Goal: Transaction & Acquisition: Obtain resource

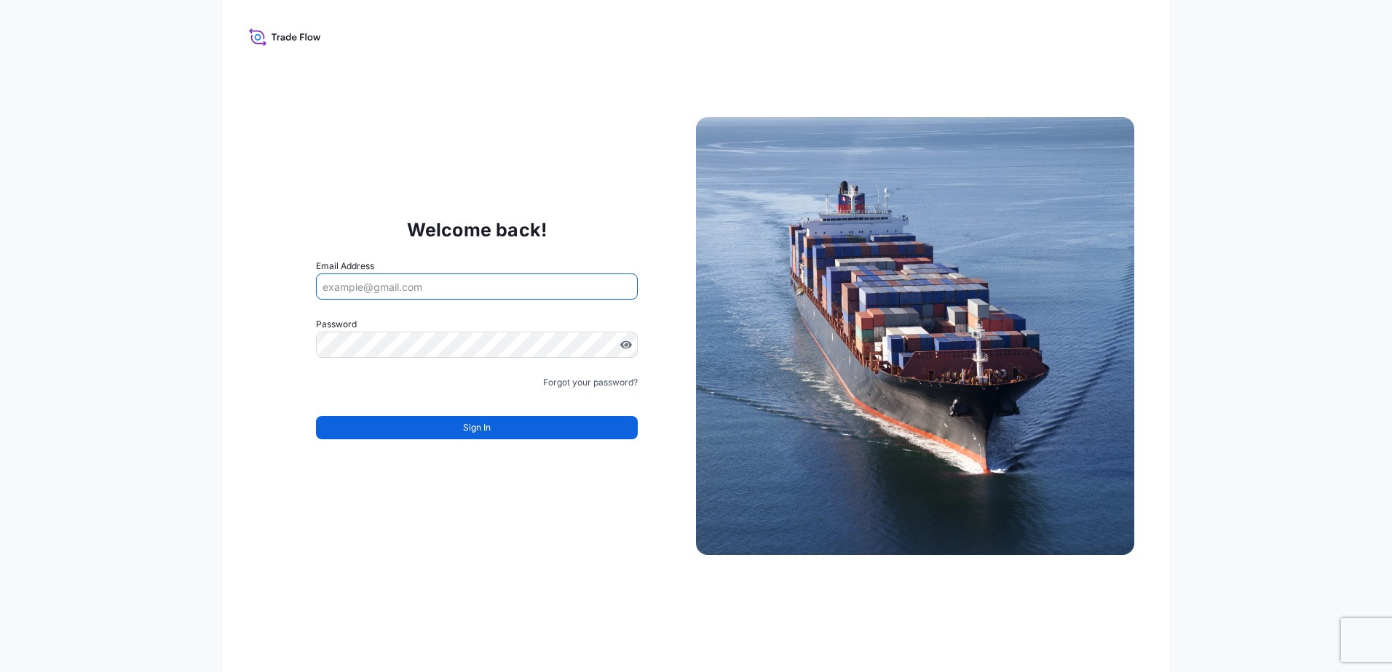
click at [439, 279] on input "Email Address" at bounding box center [477, 287] width 322 height 26
paste input "[EMAIL_ADDRESS][DOMAIN_NAME]"
type input "[EMAIL_ADDRESS][DOMAIN_NAME]"
click at [457, 435] on button "Sign In" at bounding box center [477, 427] width 322 height 23
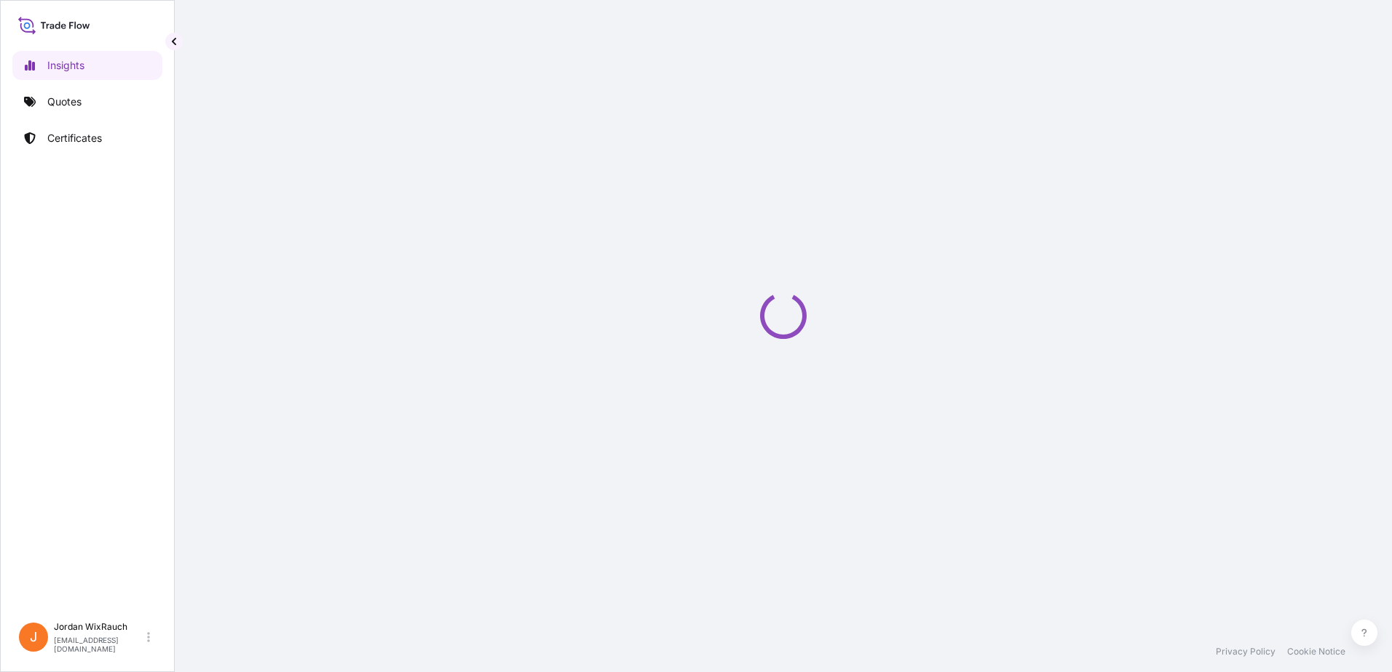
select select "2025"
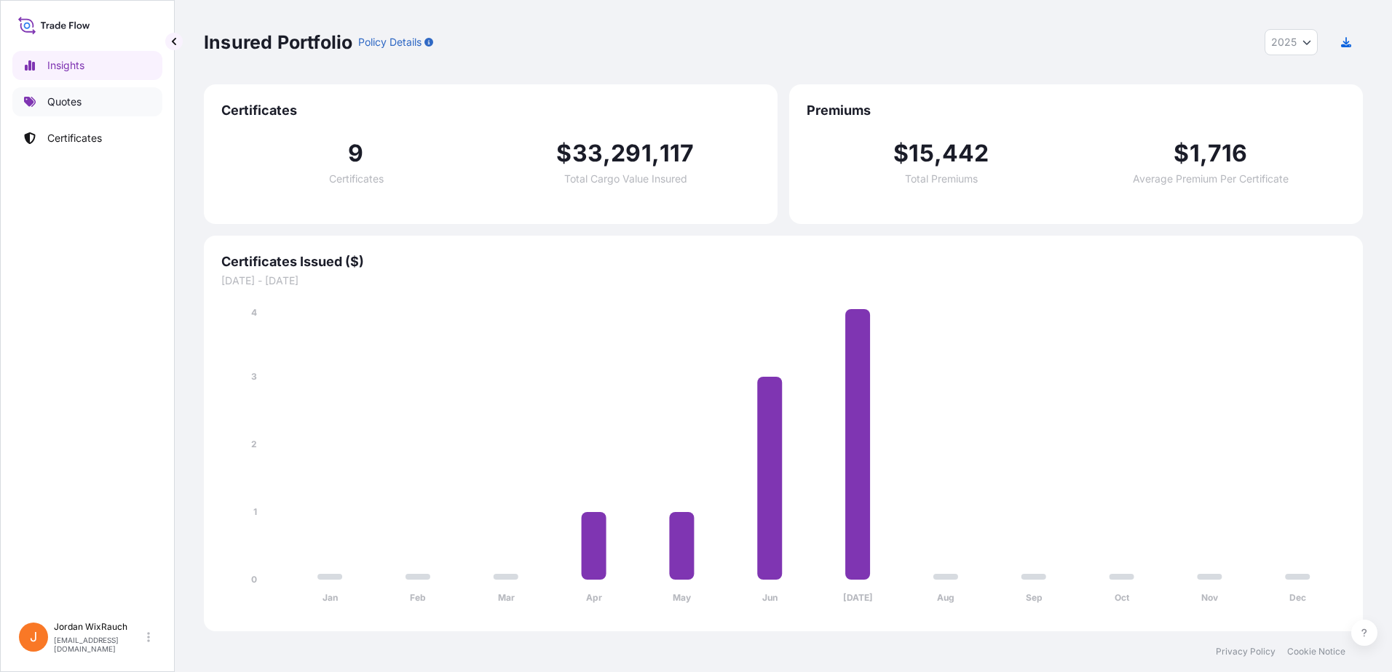
click at [86, 102] on link "Quotes" at bounding box center [87, 101] width 150 height 29
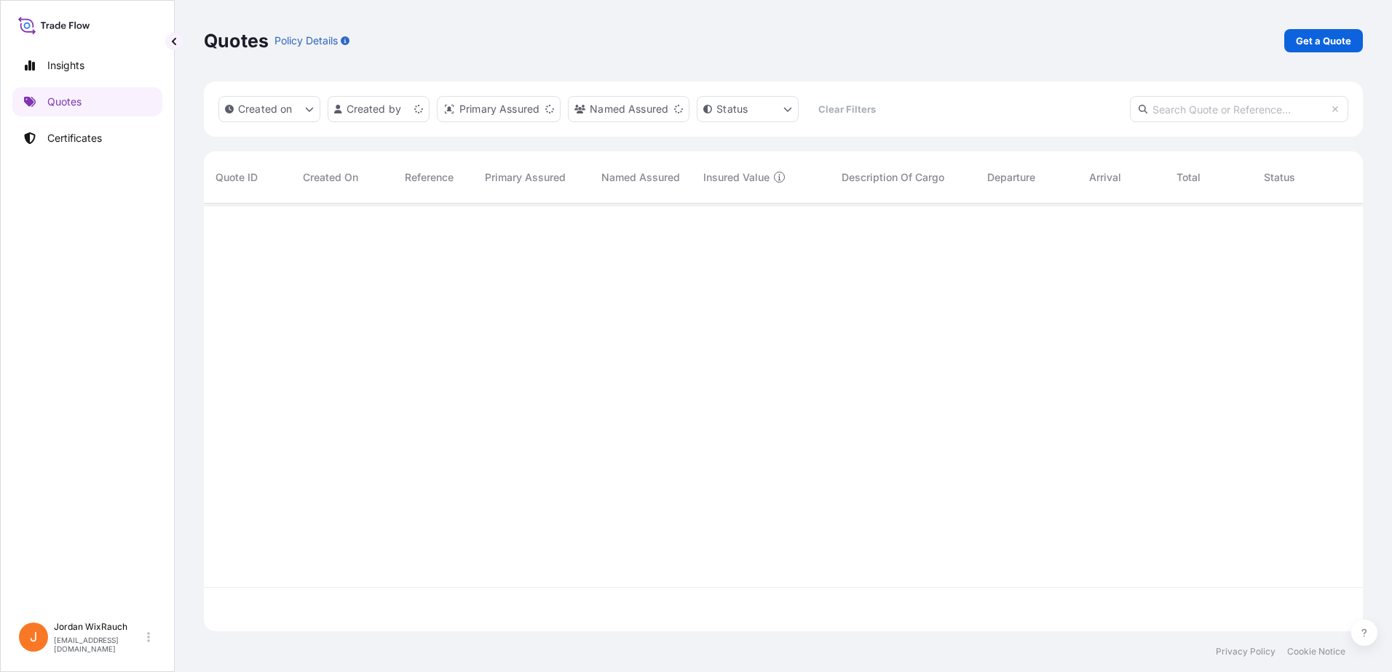
scroll to position [425, 1148]
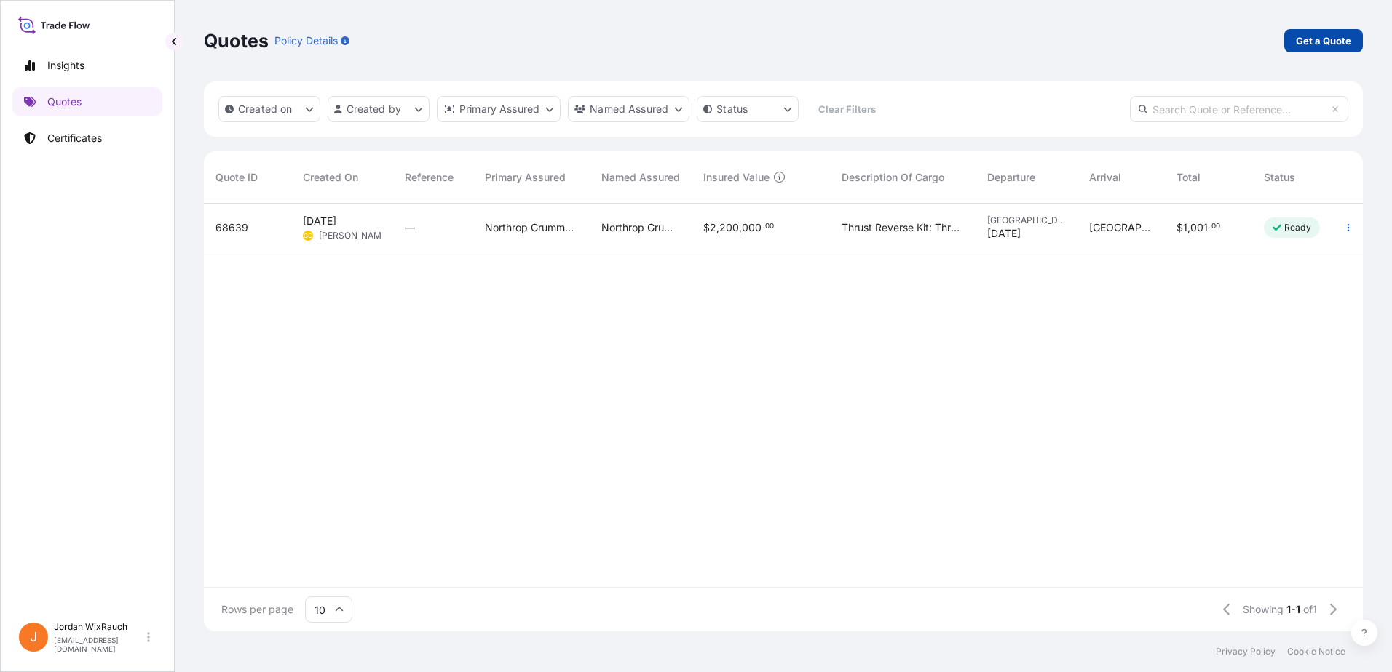
click at [1325, 41] on p "Get a Quote" at bounding box center [1322, 40] width 55 height 15
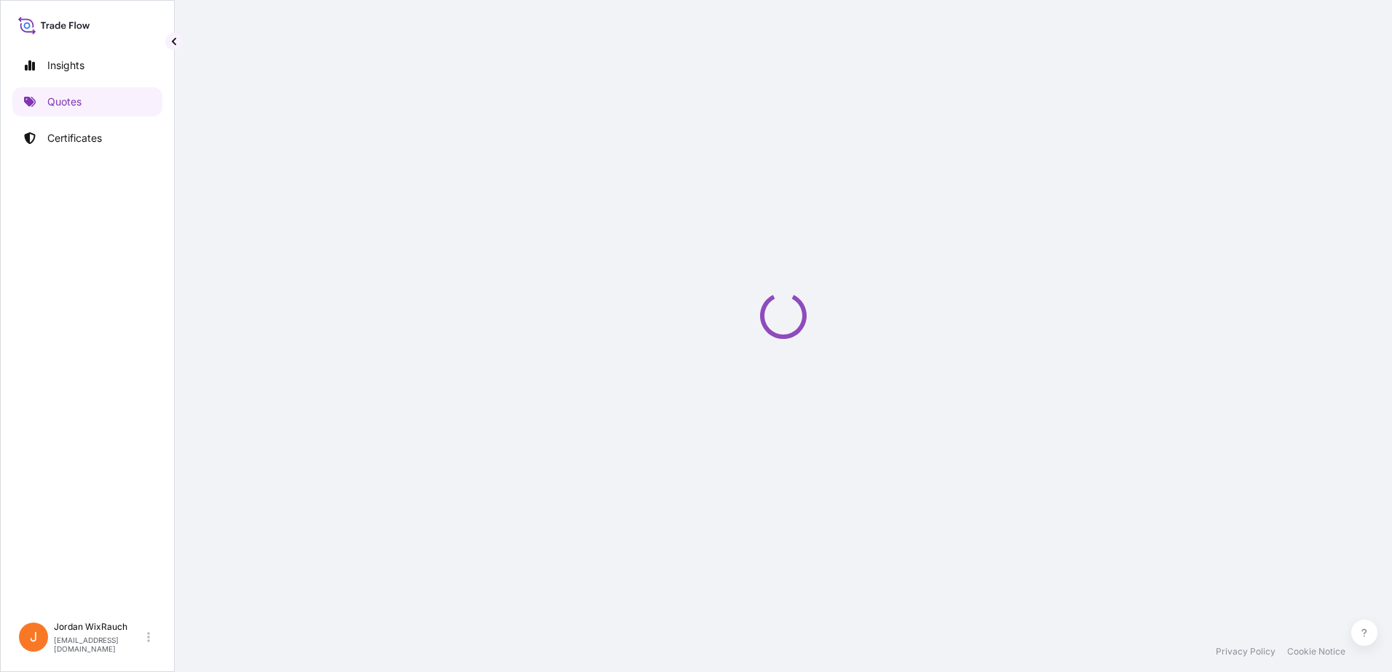
select select "Ocean Vessel"
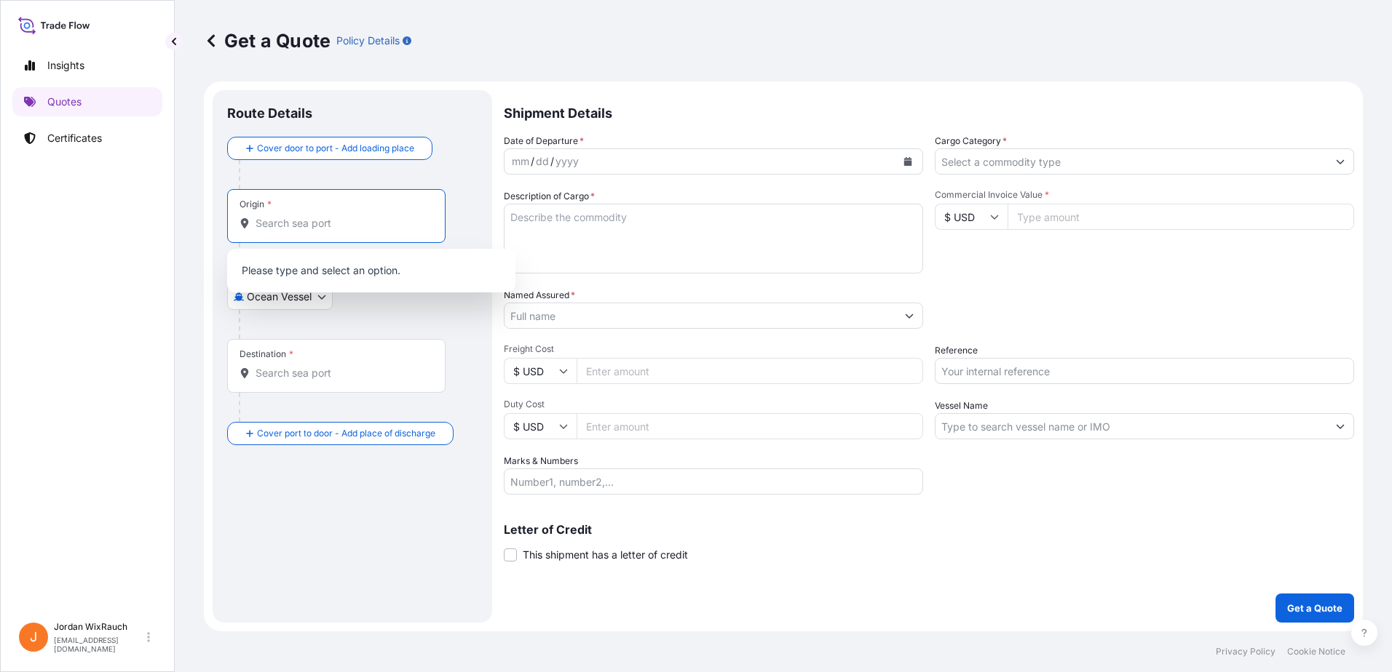
click at [371, 229] on input "Origin *" at bounding box center [341, 223] width 172 height 15
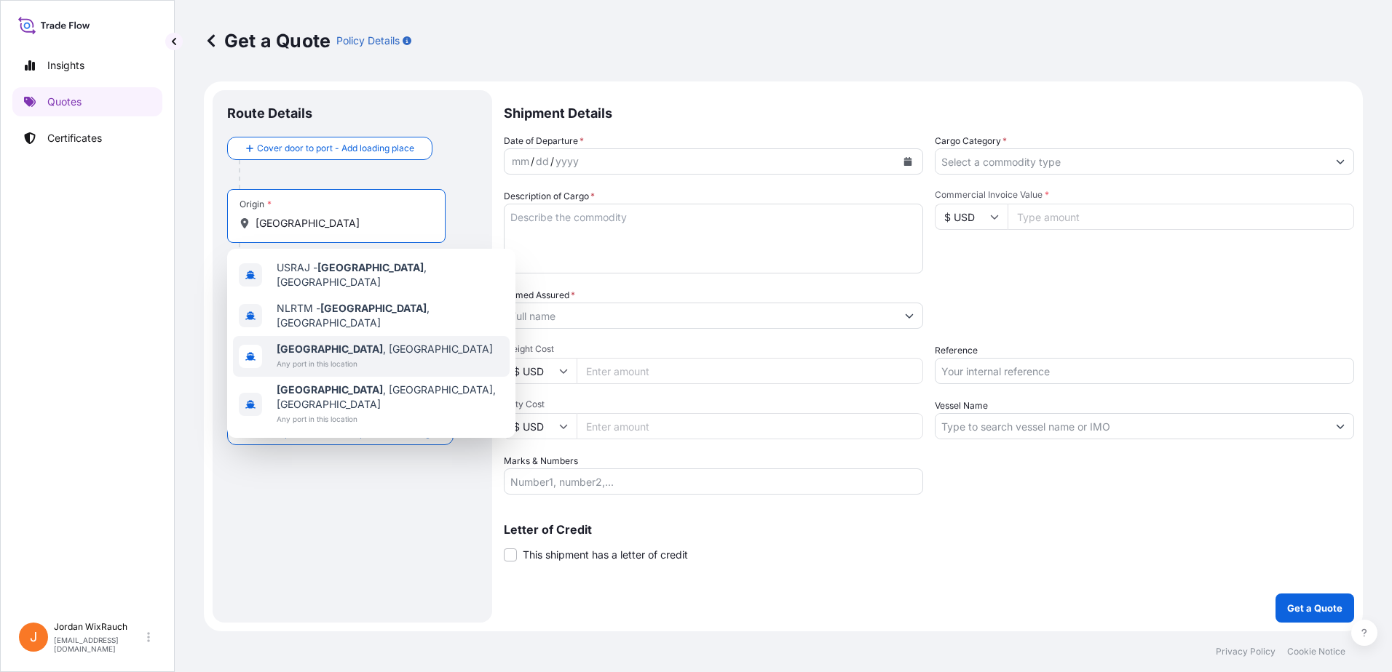
click at [348, 342] on span "[GEOGRAPHIC_DATA] , [GEOGRAPHIC_DATA]" at bounding box center [385, 349] width 216 height 15
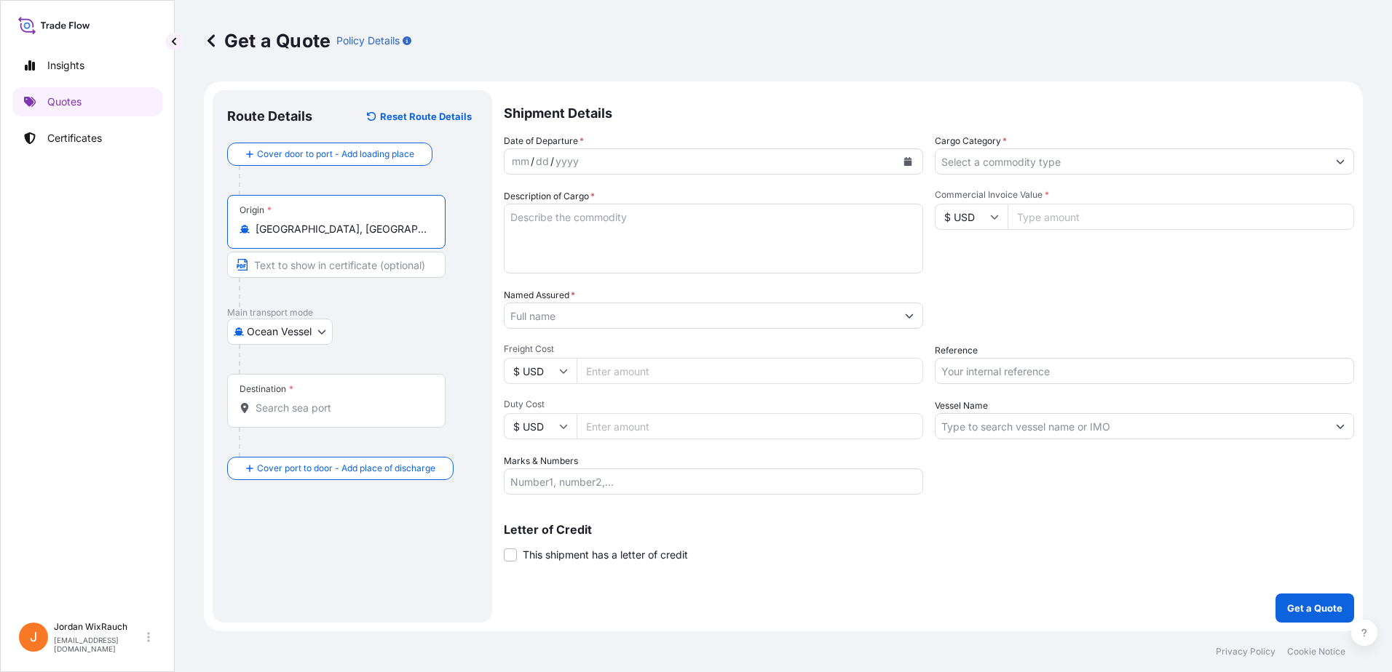
type input "[GEOGRAPHIC_DATA], [GEOGRAPHIC_DATA]"
click at [406, 311] on p "Main transport mode" at bounding box center [352, 313] width 250 height 12
click at [344, 415] on input "Destination *" at bounding box center [341, 408] width 172 height 15
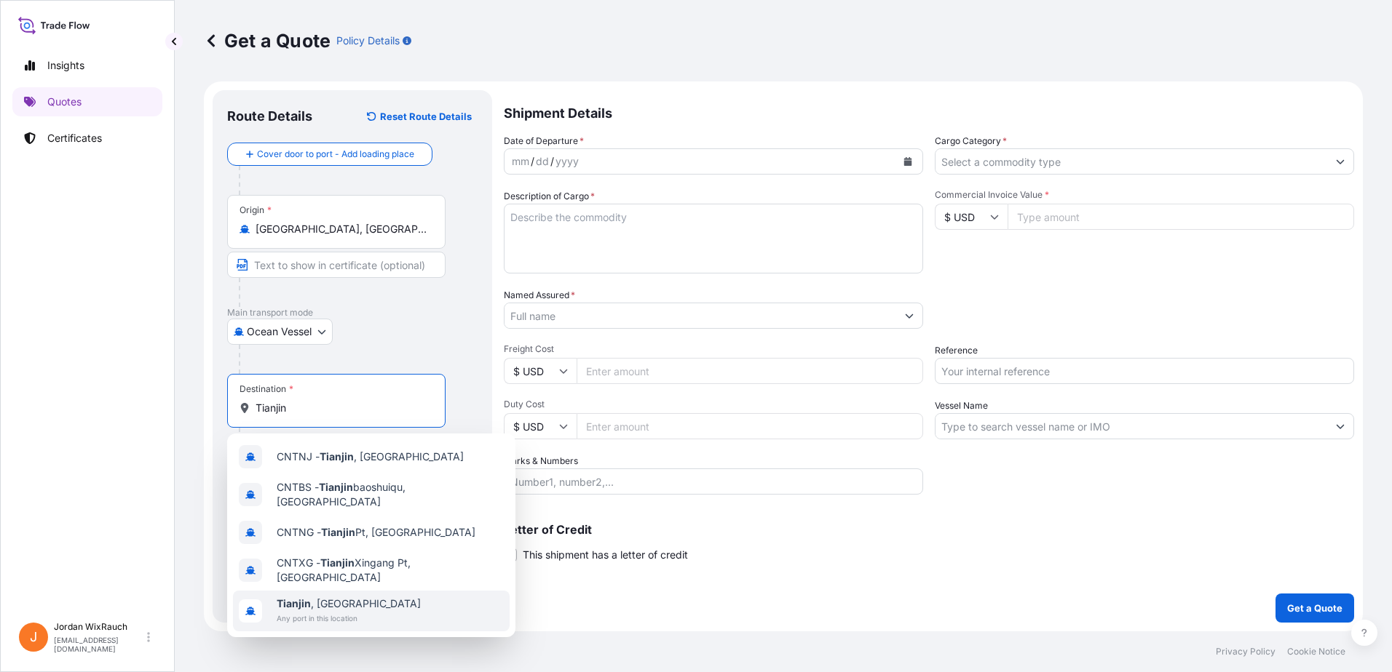
click at [296, 598] on b "Tianjin" at bounding box center [294, 604] width 34 height 12
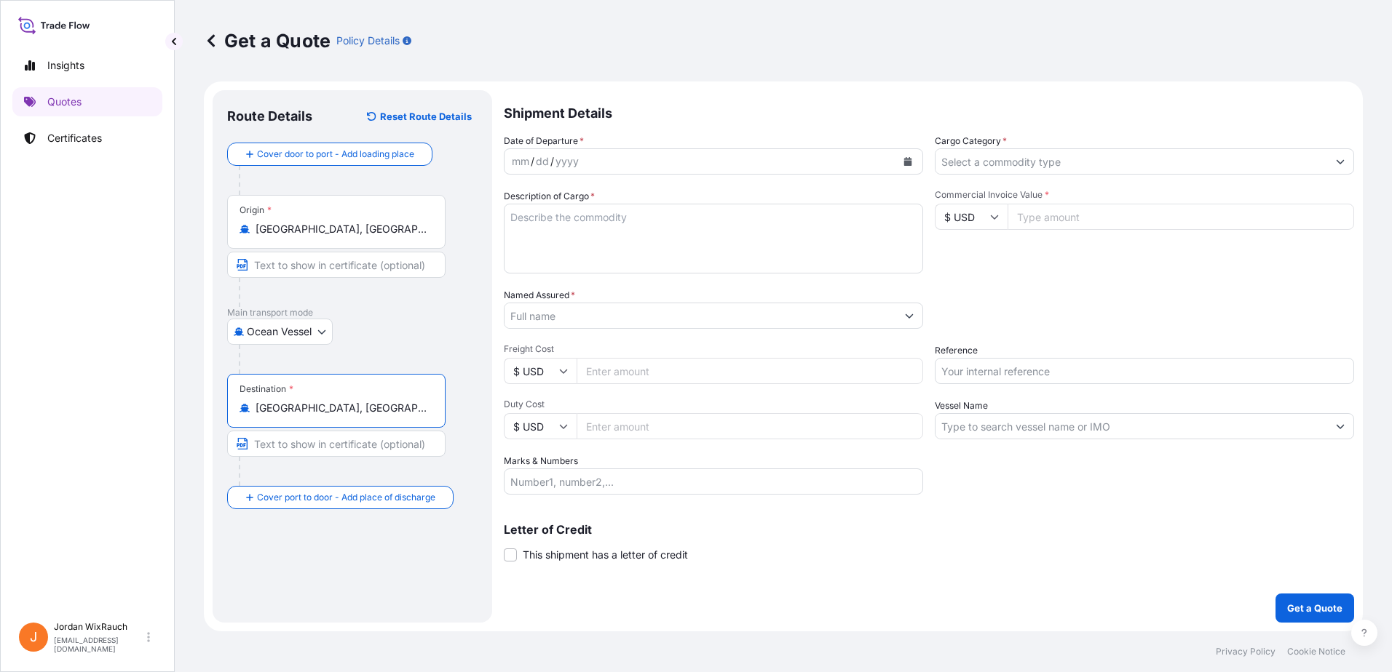
type input "[GEOGRAPHIC_DATA], [GEOGRAPHIC_DATA]"
click at [442, 561] on div "Route Details Reset Route Details Cover door to port - Add loading place Place …" at bounding box center [352, 357] width 250 height 504
click at [821, 164] on div "mm / dd / yyyy" at bounding box center [700, 161] width 392 height 26
click at [914, 157] on button "Calendar" at bounding box center [907, 161] width 23 height 23
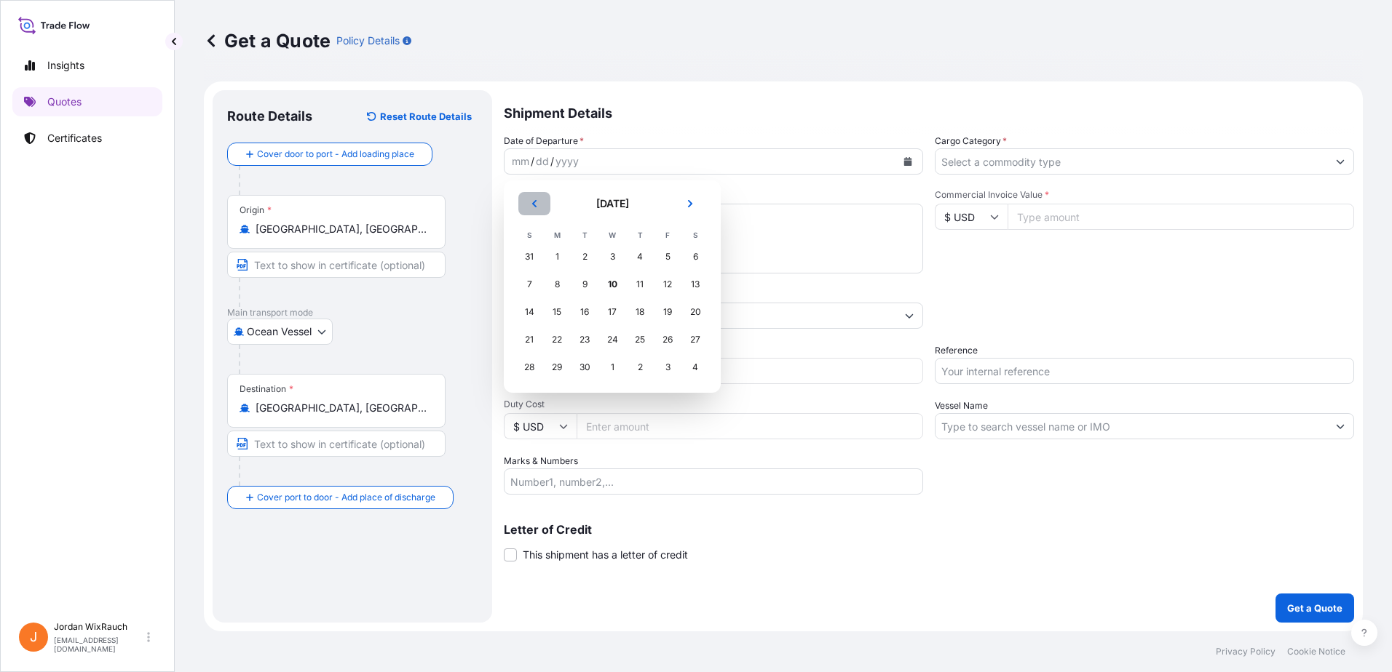
click at [524, 206] on button "Previous" at bounding box center [534, 203] width 32 height 23
click at [643, 369] on div "28" at bounding box center [640, 367] width 26 height 26
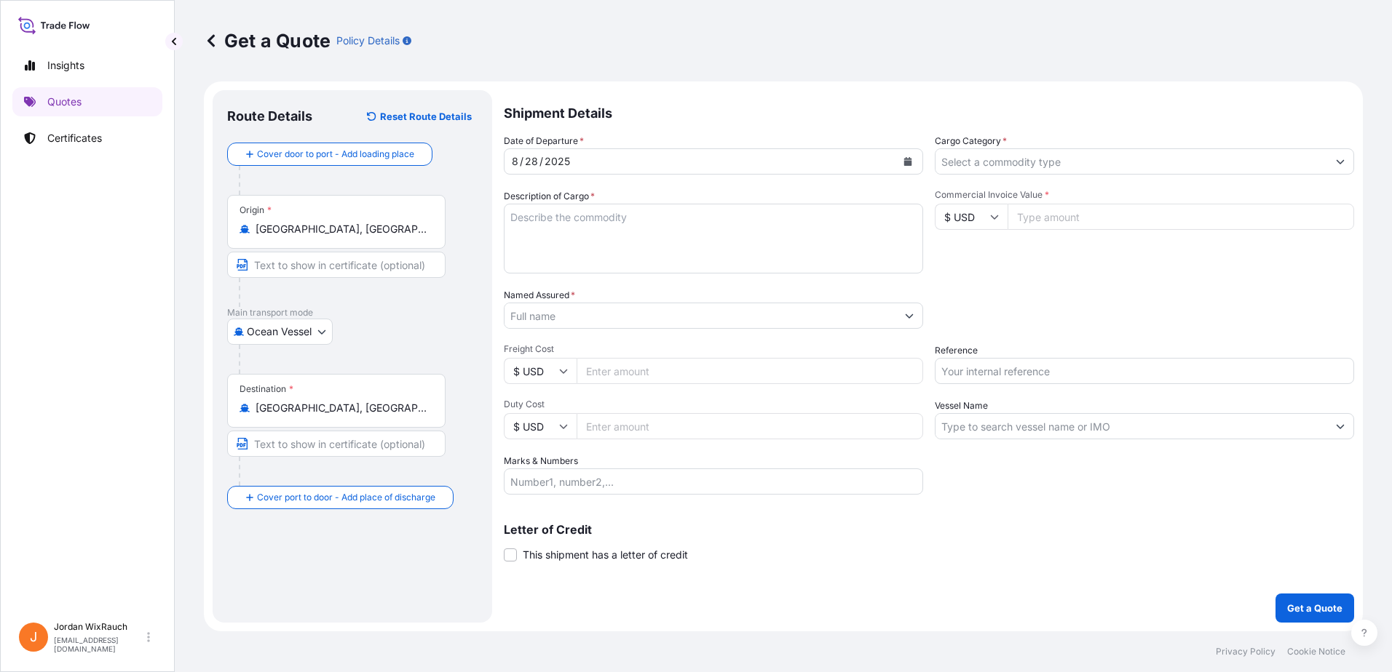
click at [611, 237] on textarea "Description of Cargo *" at bounding box center [713, 239] width 419 height 70
paste textarea ""NAVIGATION AND RADIO EQUIPMENT FOR C16K-21 OF DALIAN SHIPBUILDING INDUSTRY CO.…"
type textarea ""NAVIGATION AND RADIO EQUIPMENT FOR C16K-21 OF DALIAN SHIPBUILDING INDUSTRY CO.…"
click at [658, 290] on div "Named Assured *" at bounding box center [713, 308] width 419 height 41
click at [1052, 151] on input "Cargo Category *" at bounding box center [1131, 161] width 392 height 26
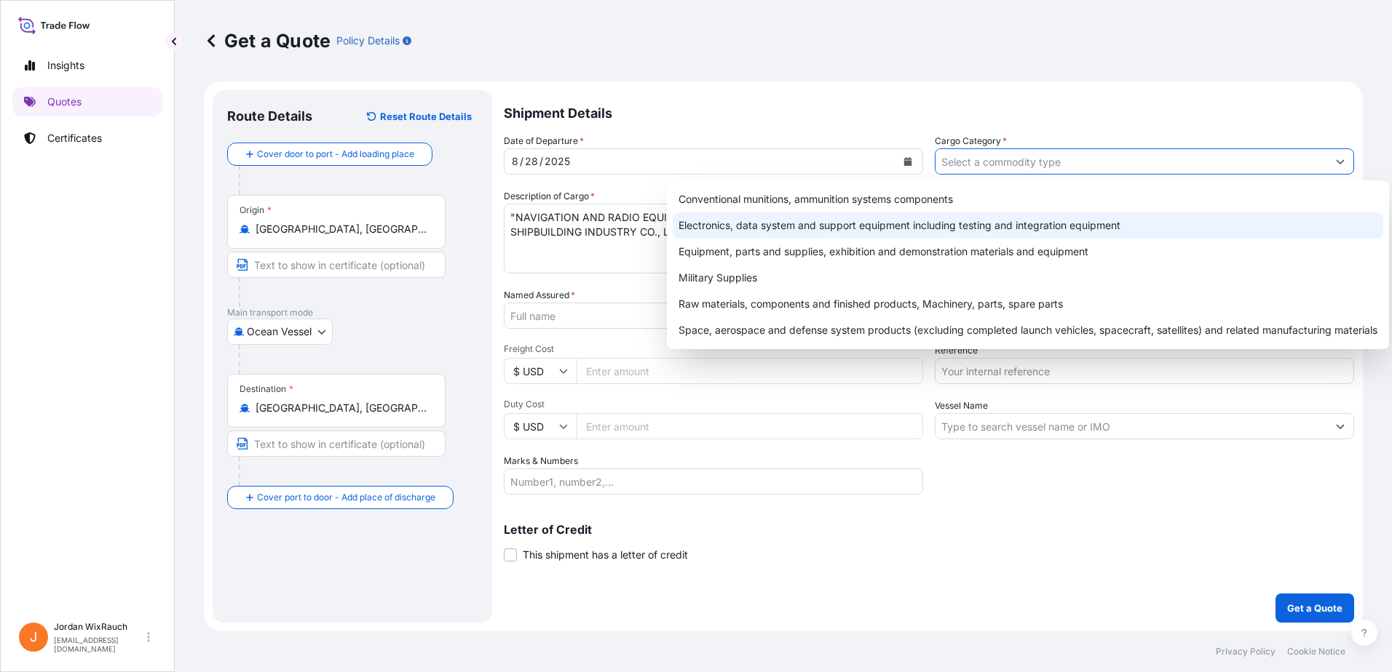
click at [1007, 221] on div "Electronics, data system and support equipment including testing and integratio…" at bounding box center [1027, 226] width 710 height 26
type input "Electronics, data system and support equipment including testing and integratio…"
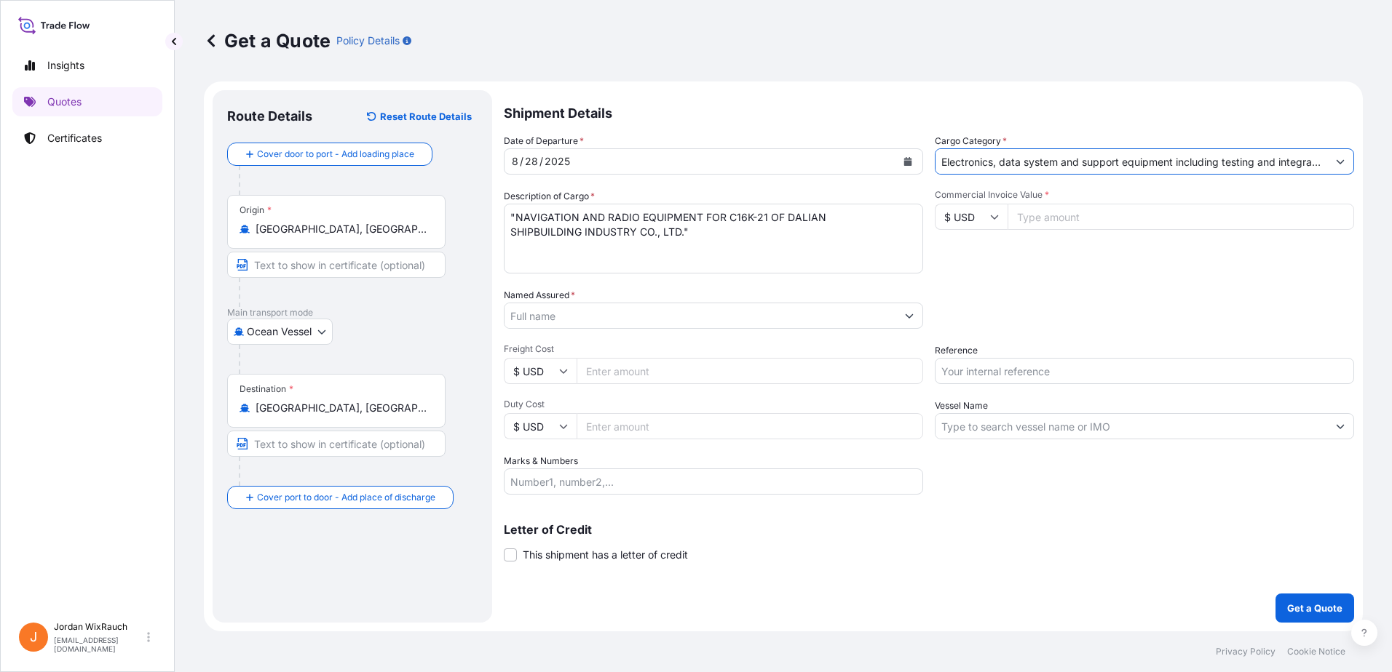
click at [935, 275] on div "Date of Departure * [DATE] Cargo Category * Electronics, data system and suppor…" at bounding box center [929, 314] width 850 height 361
click at [1106, 213] on input "Commercial Invoice Value *" at bounding box center [1180, 217] width 346 height 26
type input "344449"
click at [1124, 264] on div "Commercial Invoice Value * $ USD 344449" at bounding box center [1144, 231] width 419 height 84
click at [817, 320] on input "Named Assured *" at bounding box center [700, 316] width 392 height 26
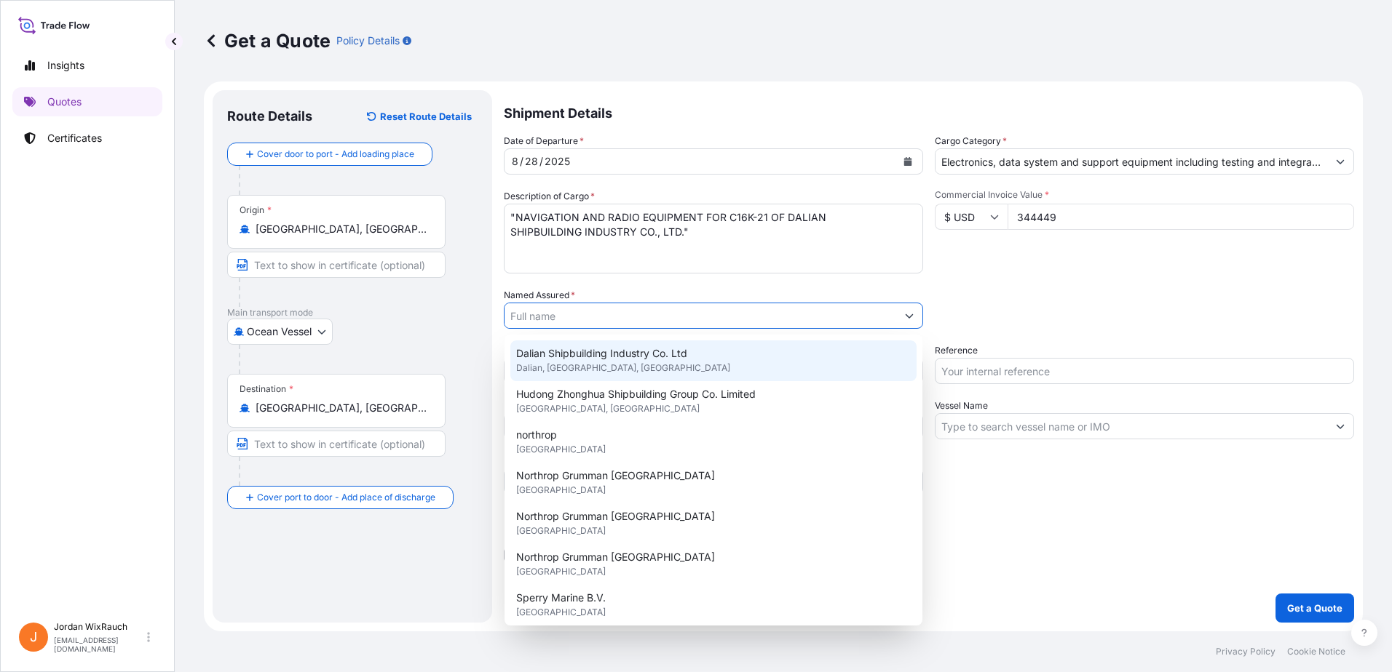
click at [789, 354] on div "Dalian Shipbuilding Industry Co. Ltd [GEOGRAPHIC_DATA], [GEOGRAPHIC_DATA], [GEO…" at bounding box center [713, 361] width 406 height 41
type input "Dalian Shipbuilding Industry Co. Ltd"
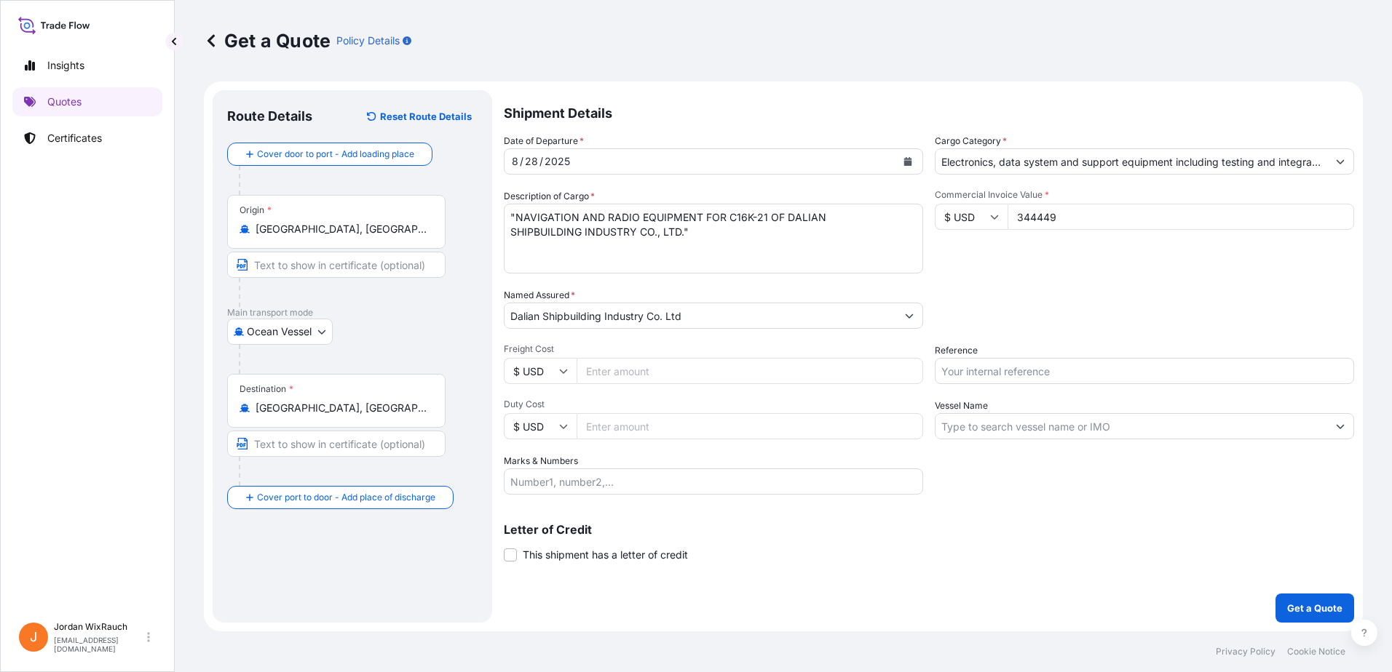
click at [989, 325] on div "Packing Category Type to search a container mode Please select a primary mode o…" at bounding box center [1144, 308] width 419 height 41
click at [721, 315] on input "Dalian Shipbuilding Industry Co. Ltd" at bounding box center [700, 316] width 392 height 26
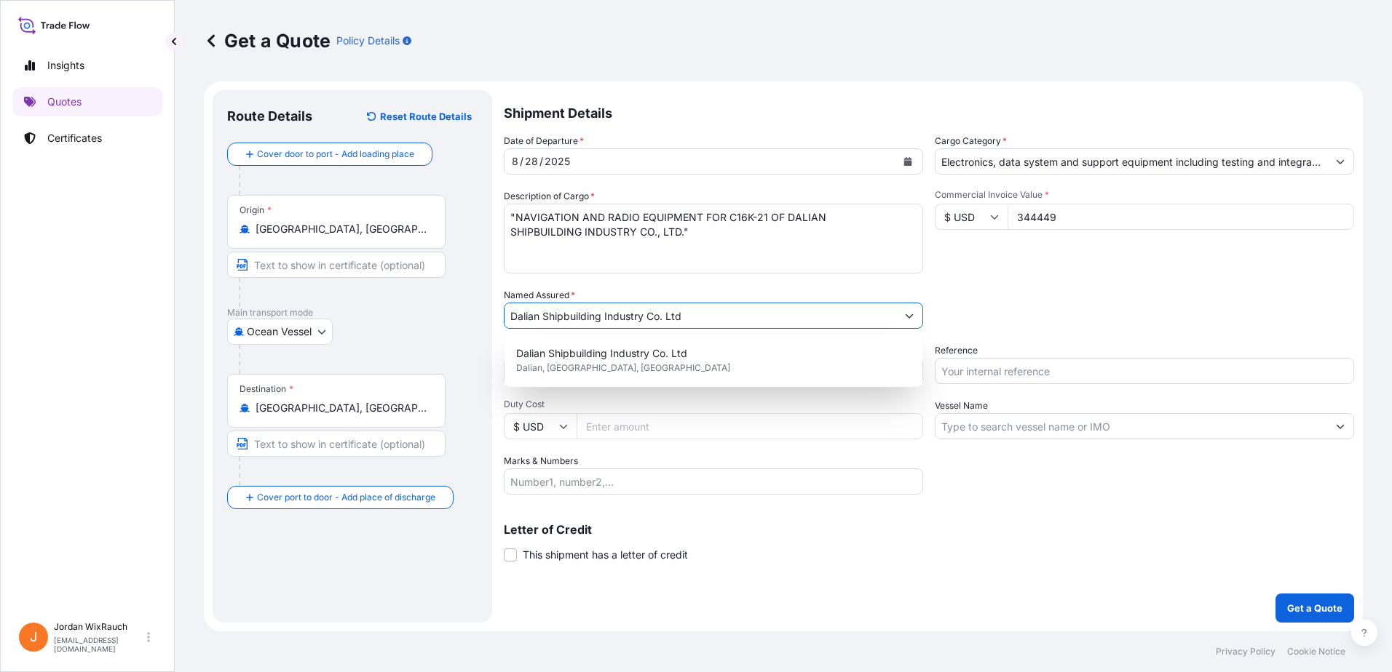
click at [806, 291] on div "Named Assured * Dalian Shipbuilding Industry Co. Ltd" at bounding box center [713, 308] width 419 height 41
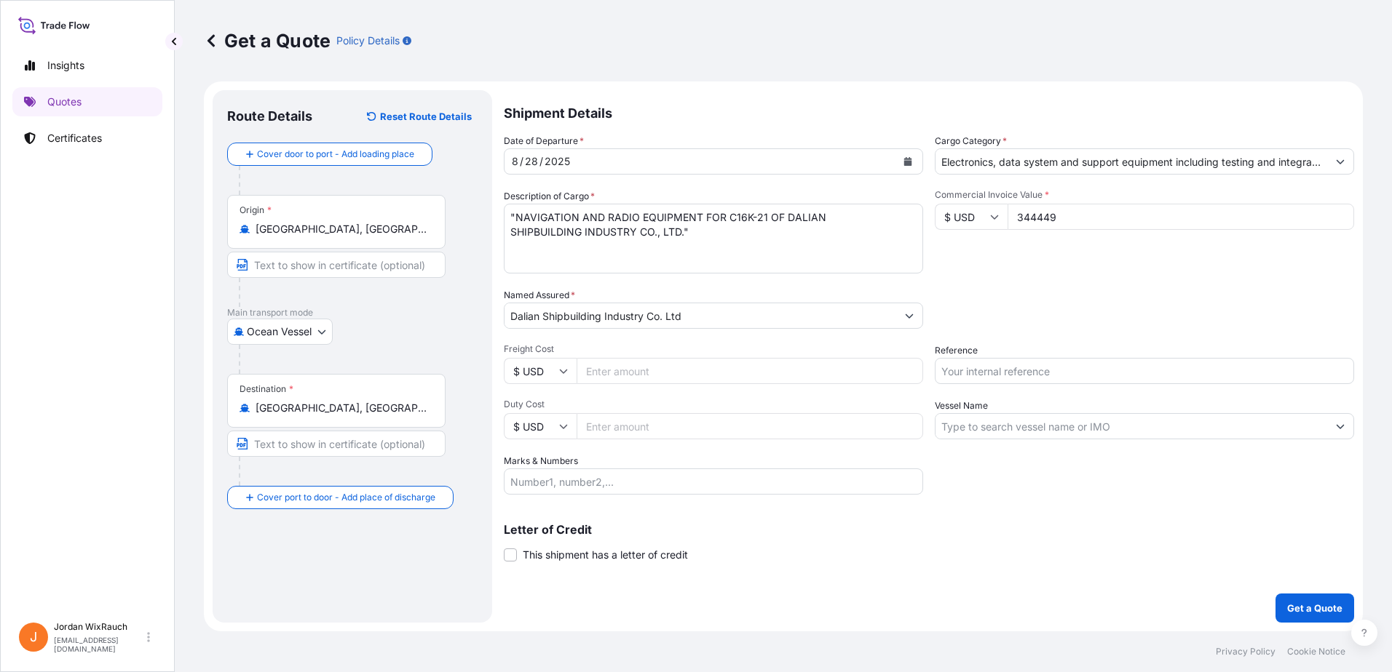
click at [758, 373] on input "Freight Cost" at bounding box center [749, 371] width 346 height 26
type input "2800"
click at [673, 441] on div "Date of Departure * [DATE] Cargo Category * Electronics, data system and suppor…" at bounding box center [929, 314] width 850 height 361
click at [679, 433] on input "Duty Cost" at bounding box center [749, 426] width 346 height 26
type input "500"
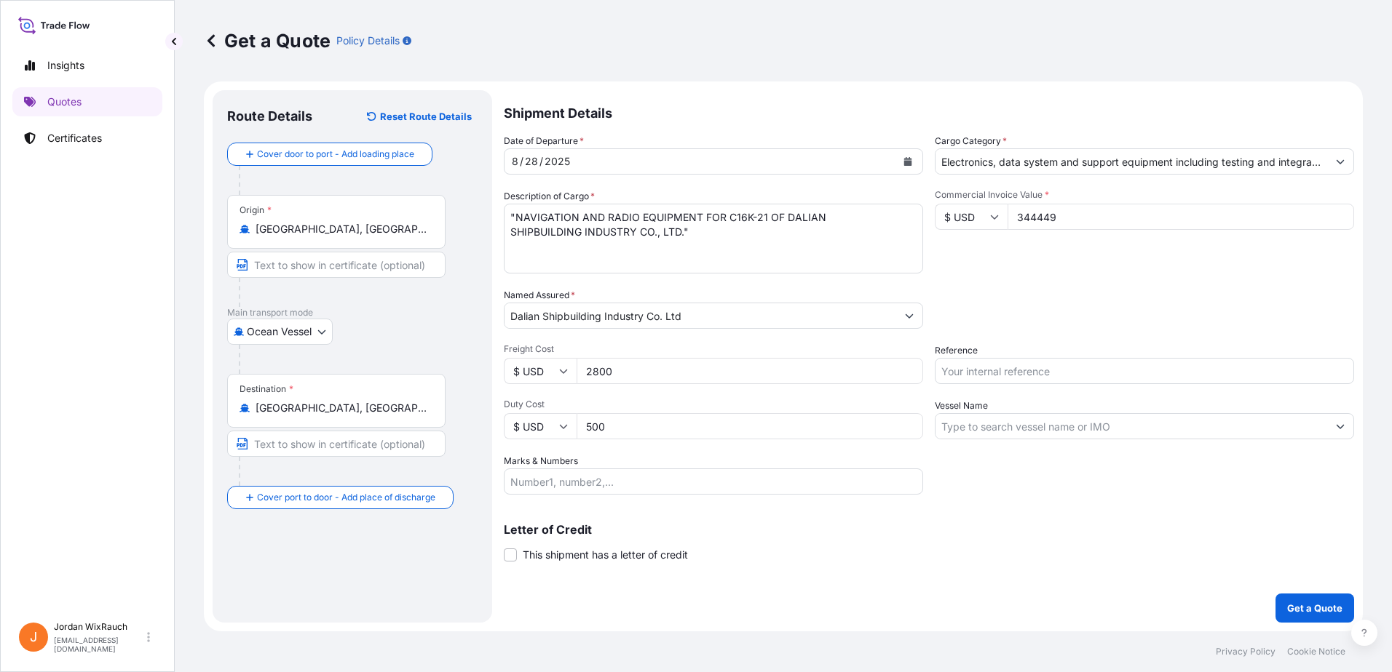
click at [1042, 373] on input "Reference" at bounding box center [1144, 371] width 419 height 26
paste input "59785&59786&59787-DSIC-WZ02-C16K21-2022051NL"
type input "59785&59786&59787-DSIC-WZ02-C16K21-2022051NL"
click at [1112, 409] on div "Vessel Name" at bounding box center [1144, 419] width 419 height 41
click at [1112, 426] on input "Vessel Name" at bounding box center [1131, 426] width 392 height 26
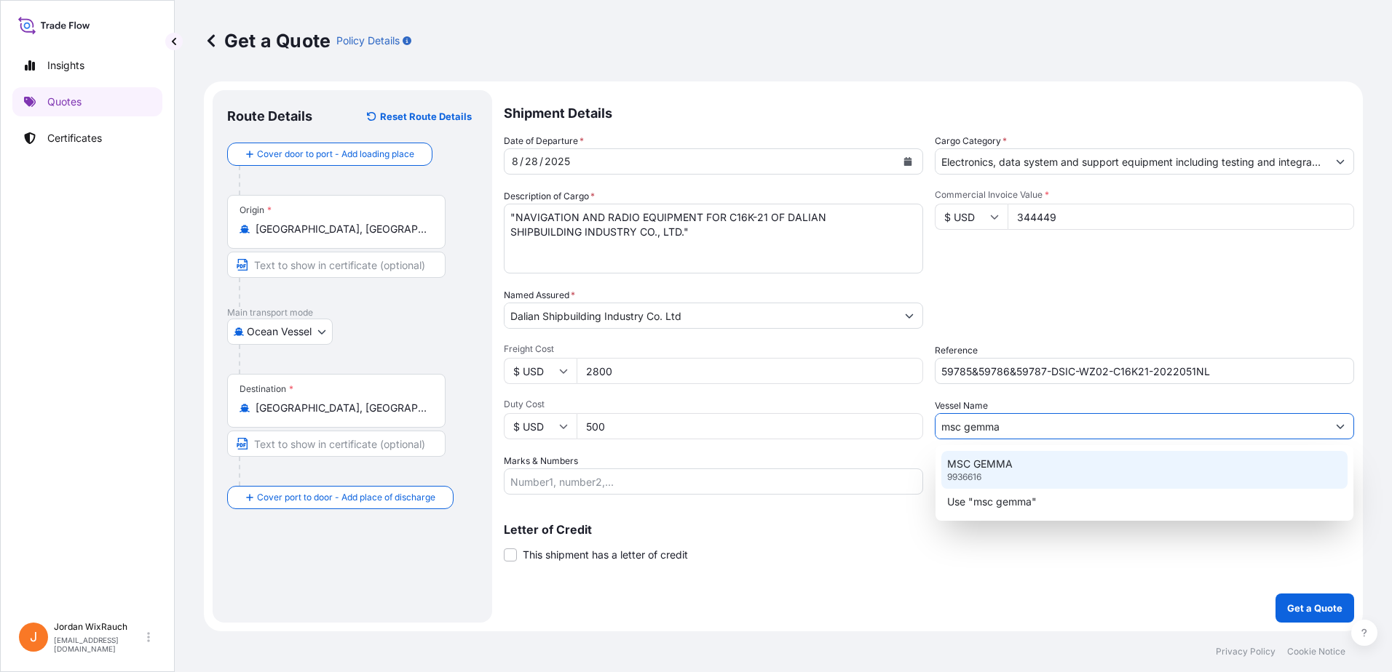
click at [1081, 460] on div "MSC GEMMA 9936616" at bounding box center [1144, 470] width 406 height 38
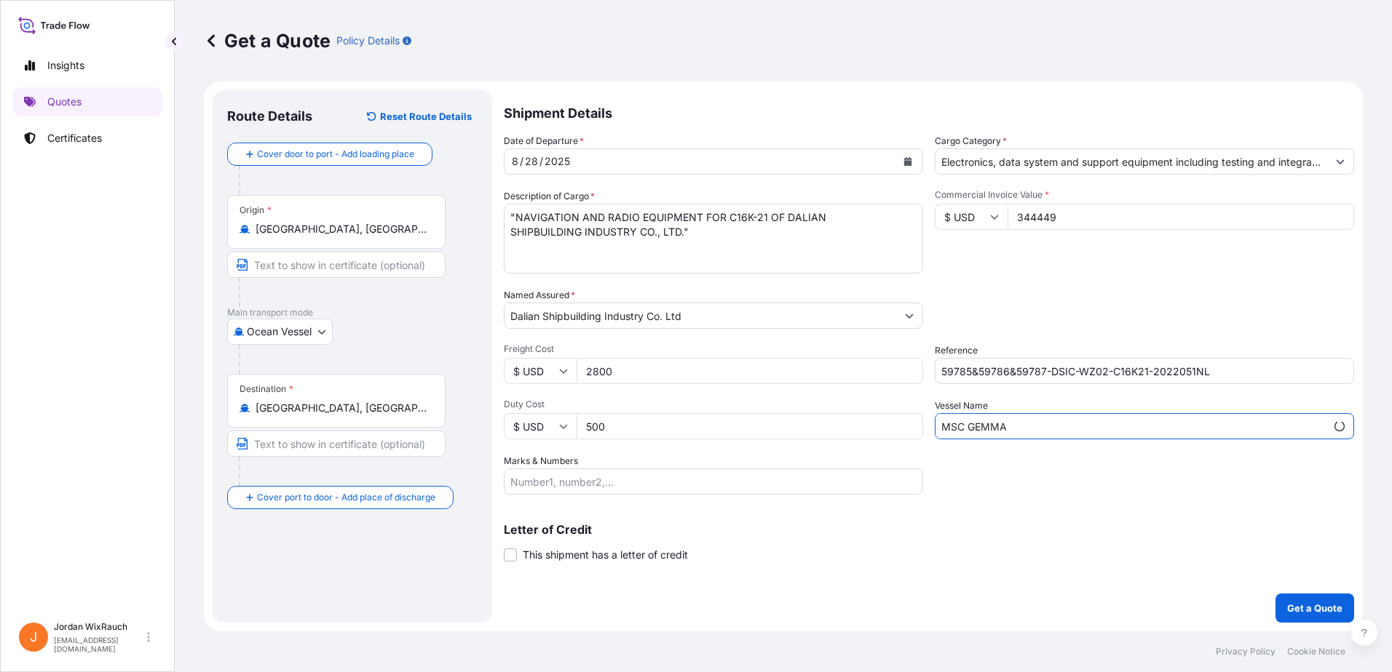
type input "MSC GEMMA"
click at [1033, 471] on div "Date of Departure * [DATE] Cargo Category * Electronics, data system and suppor…" at bounding box center [929, 314] width 850 height 361
click at [582, 475] on input "Marks & Numbers" at bounding box center [713, 482] width 419 height 26
paste input ""DSIC-WZ02-C16K21-2022051NL HULL NO: C16K-21 DALIAN SHIPBUILDING INDUSTRY CO., …"
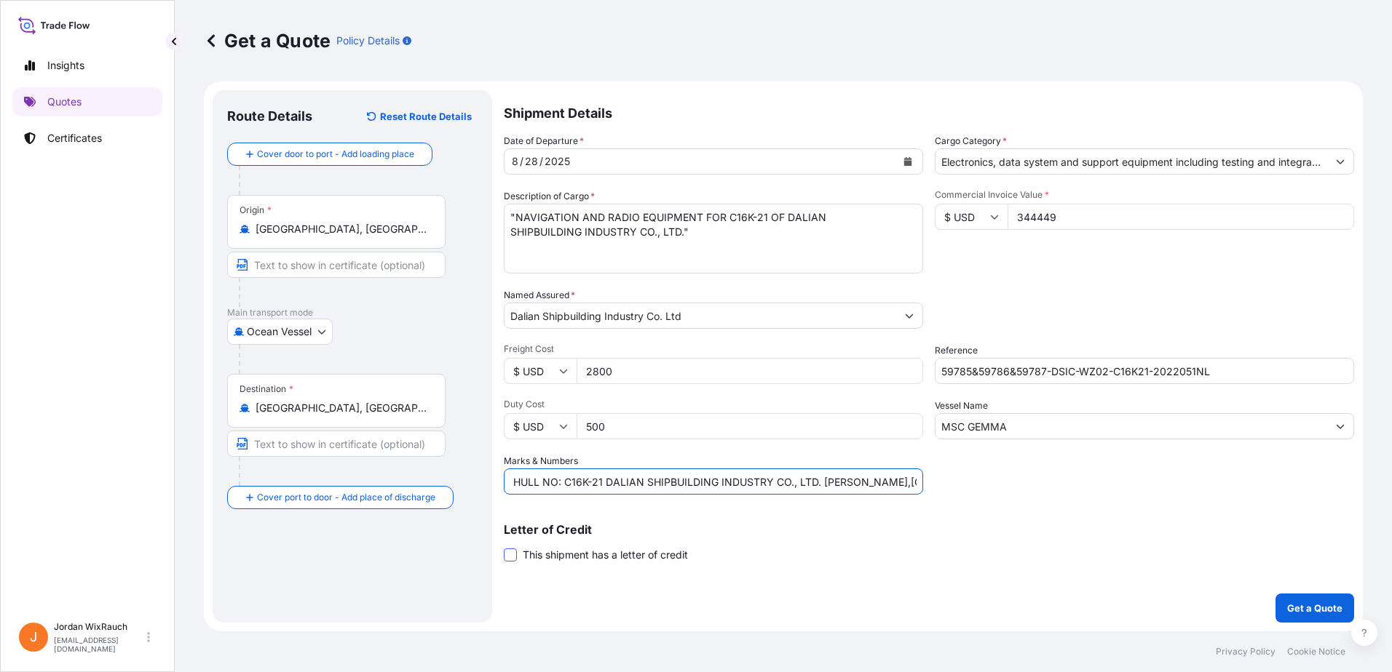
type input ""DSIC-WZ02-C16K21-2022051NL HULL NO: C16K-21 DALIAN SHIPBUILDING INDUSTRY CO., …"
click at [513, 555] on span at bounding box center [510, 555] width 13 height 13
click at [504, 547] on input "This shipment has a letter of credit" at bounding box center [504, 547] width 0 height 0
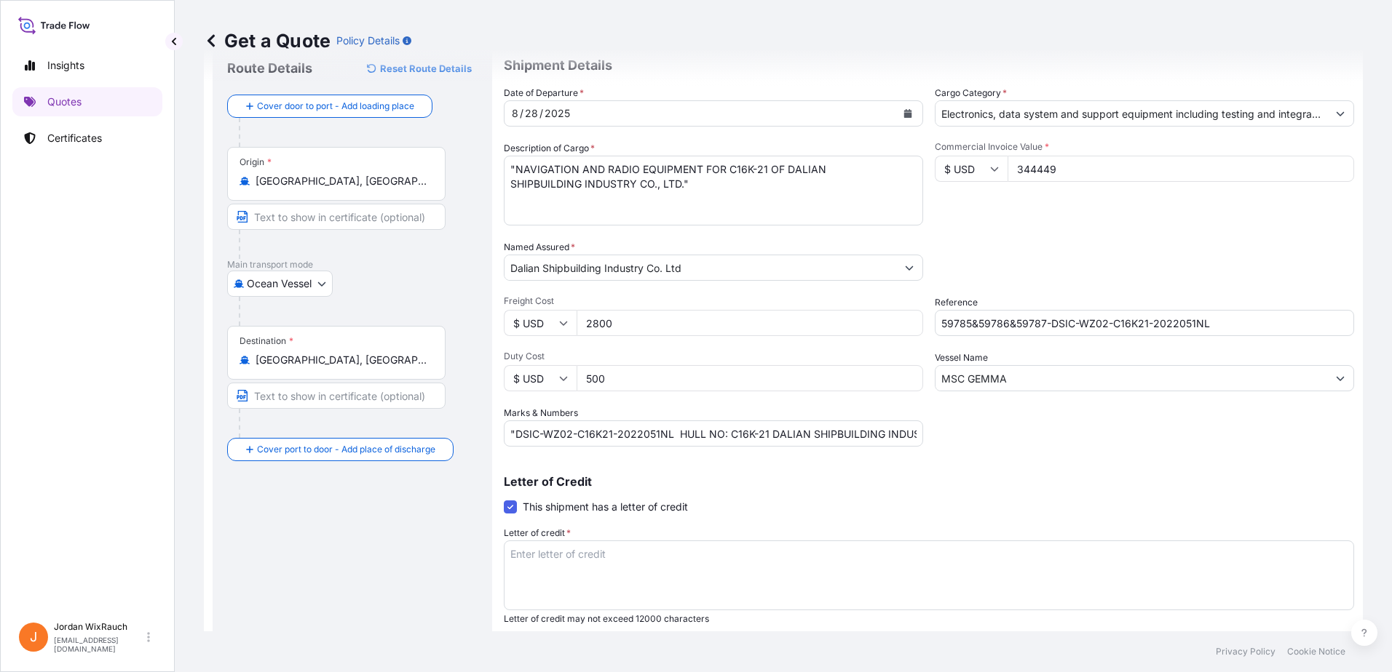
scroll to position [91, 0]
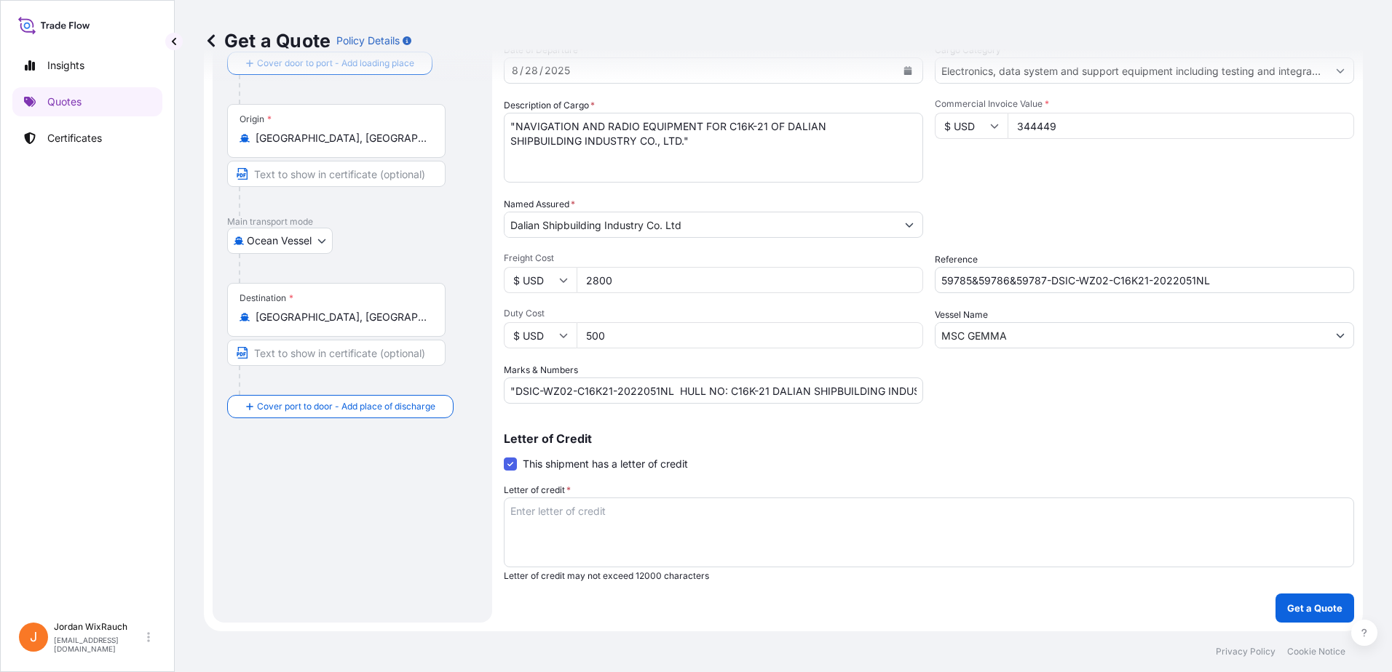
click at [616, 525] on textarea "Letter of credit *" at bounding box center [929, 533] width 850 height 70
paste textarea "LC980425004330 SHANGHAI PUDONG DEVELOPMENT BANK [DATE] [GEOGRAPHIC_DATA], [GEOG…"
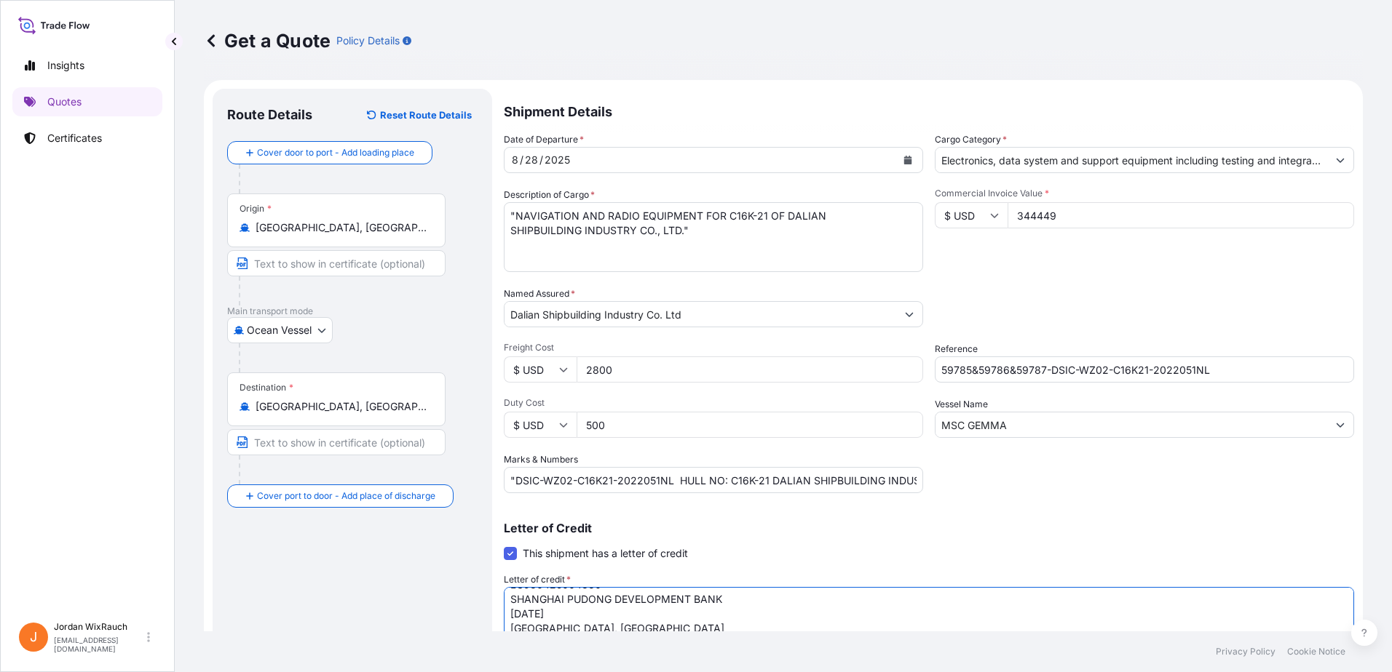
scroll to position [0, 0]
click at [746, 529] on p "Letter of Credit" at bounding box center [929, 530] width 850 height 12
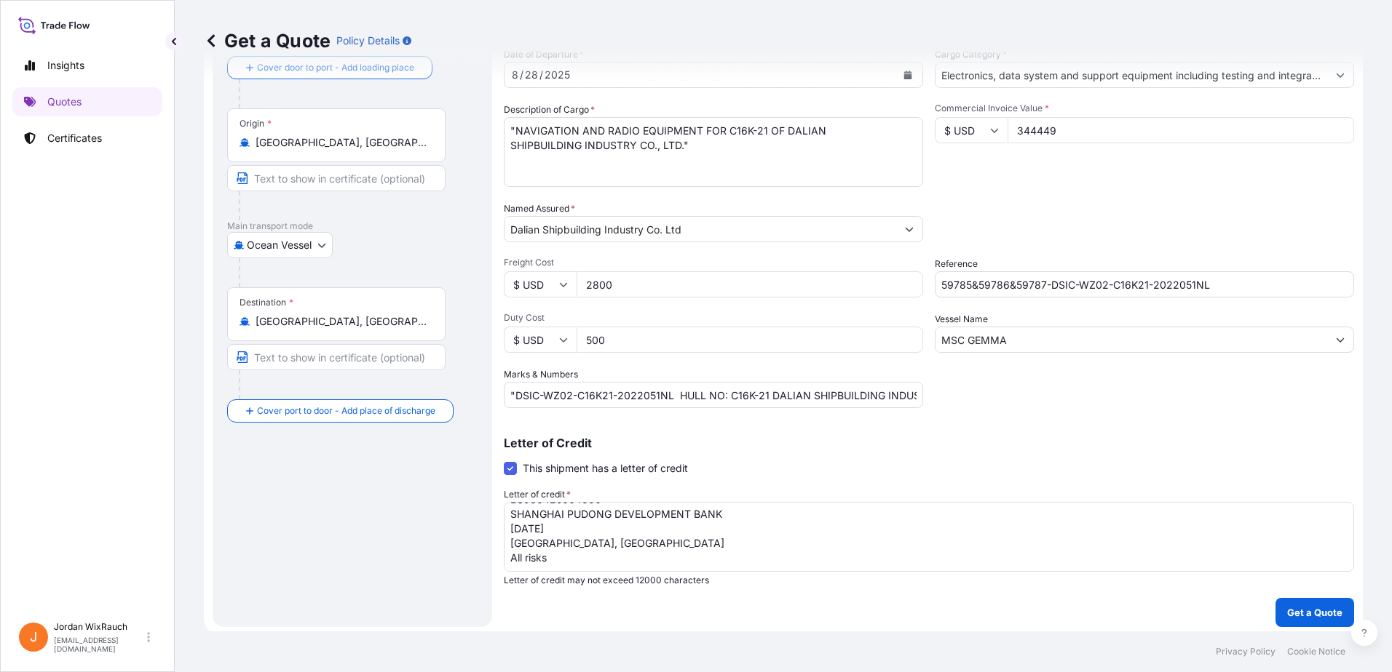
scroll to position [91, 0]
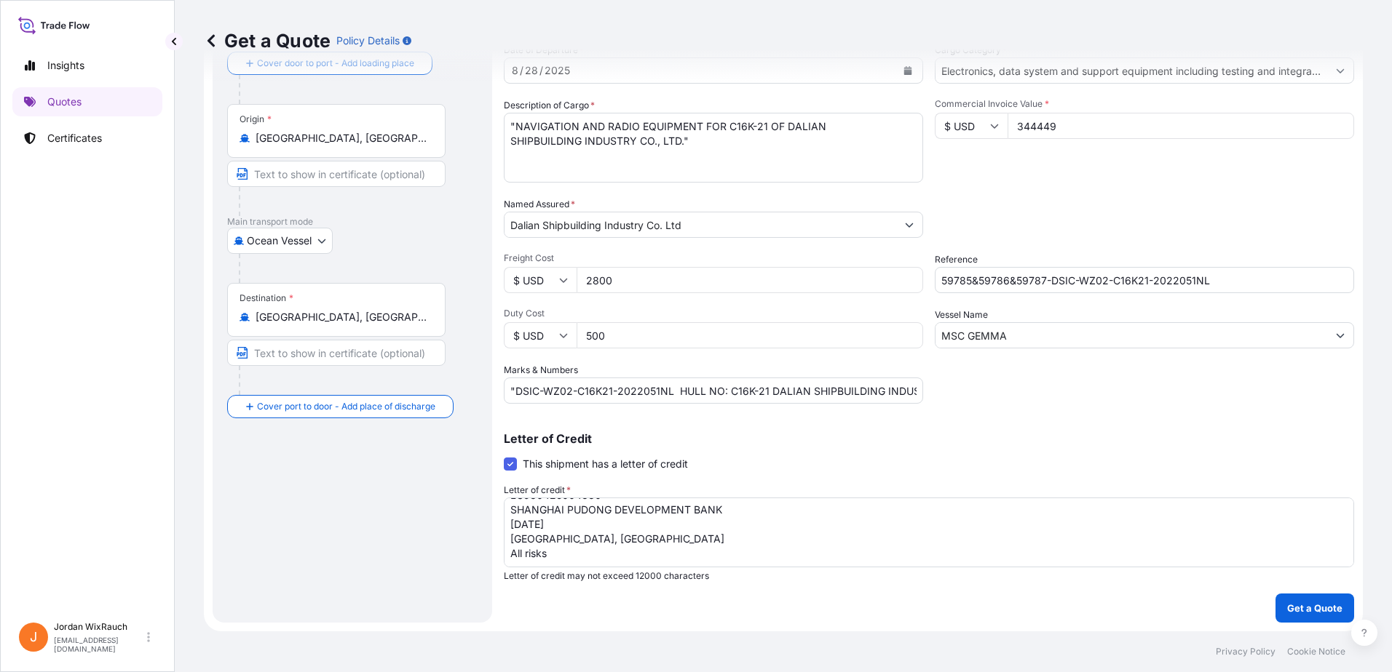
drag, startPoint x: 809, startPoint y: 541, endPoint x: 802, endPoint y: 548, distance: 10.3
click at [809, 546] on textarea "LC980425004330 SHANGHAI PUDONG DEVELOPMENT BANK [DATE] [GEOGRAPHIC_DATA], [GEOG…" at bounding box center [929, 533] width 850 height 70
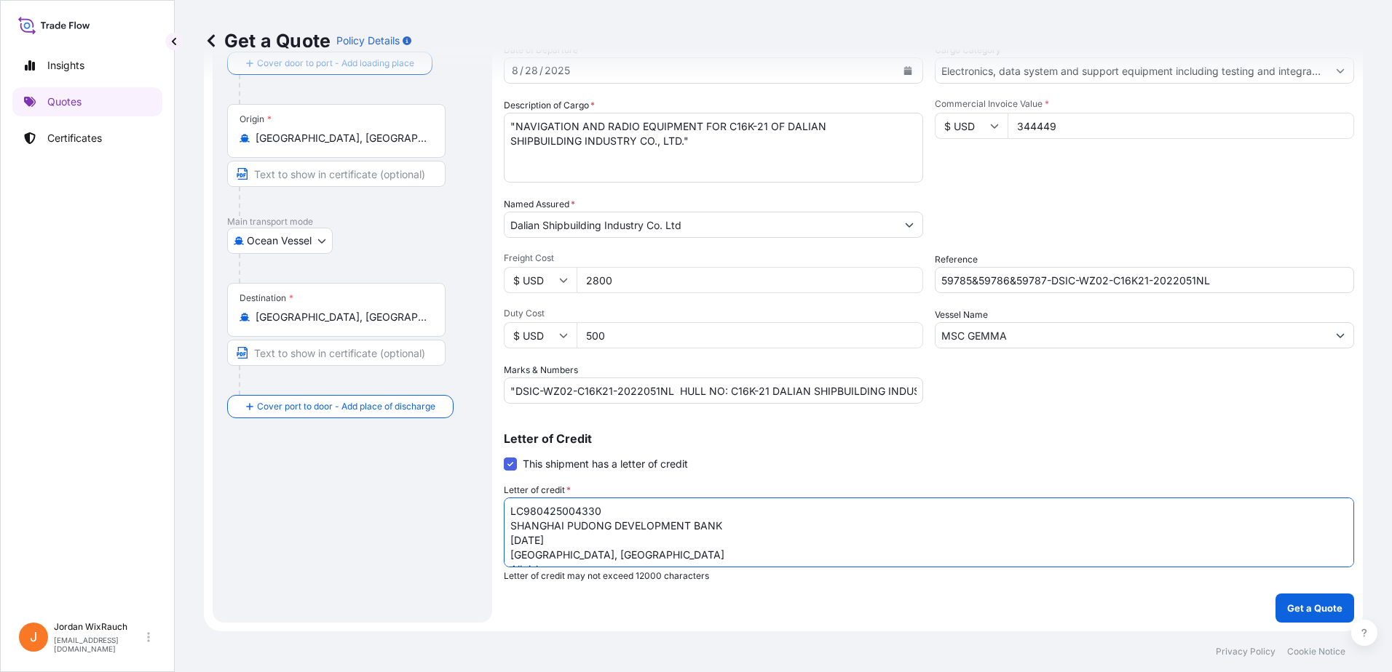
drag, startPoint x: 801, startPoint y: 549, endPoint x: 574, endPoint y: 398, distance: 272.5
click at [576, 394] on div "Shipment Details Date of Departure * [DATE] Cargo Category * Electronics, data …" at bounding box center [929, 311] width 850 height 624
type textarea "L"
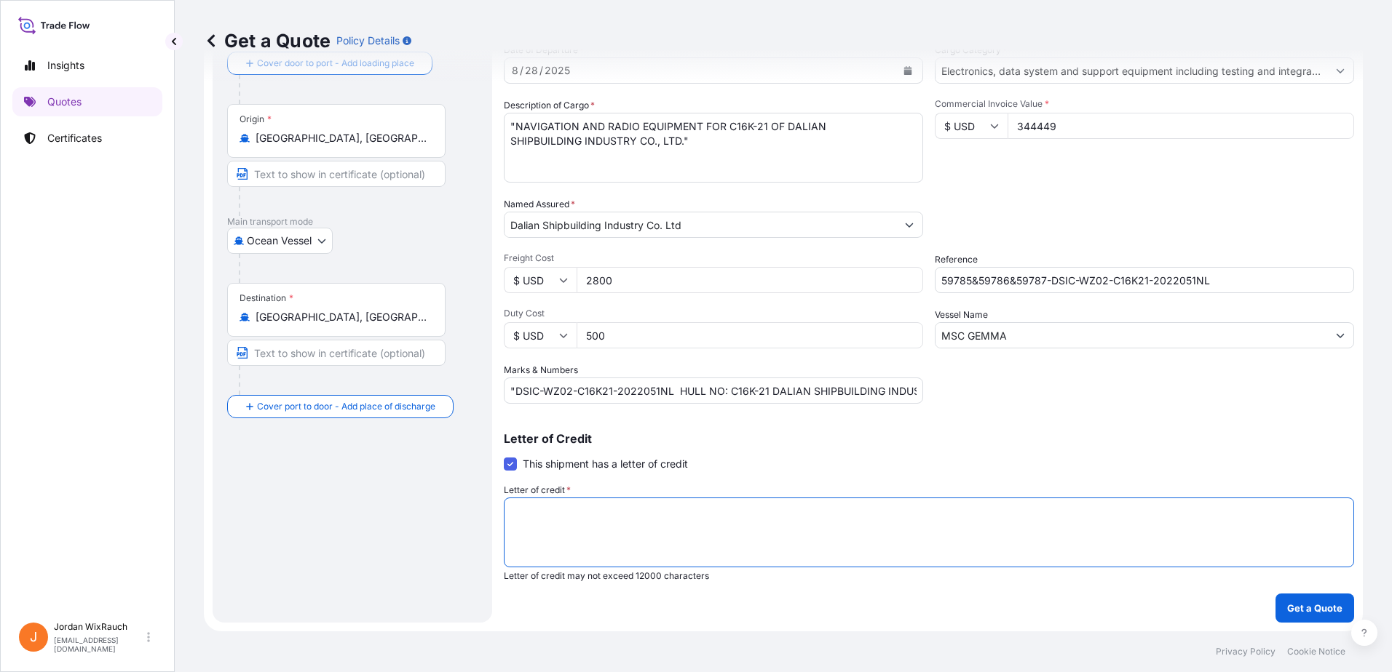
paste textarea "LC number: LC980425004330 Bank: SHANGHAI PUDONG DEVELOPMENT BANK Expiry date: […"
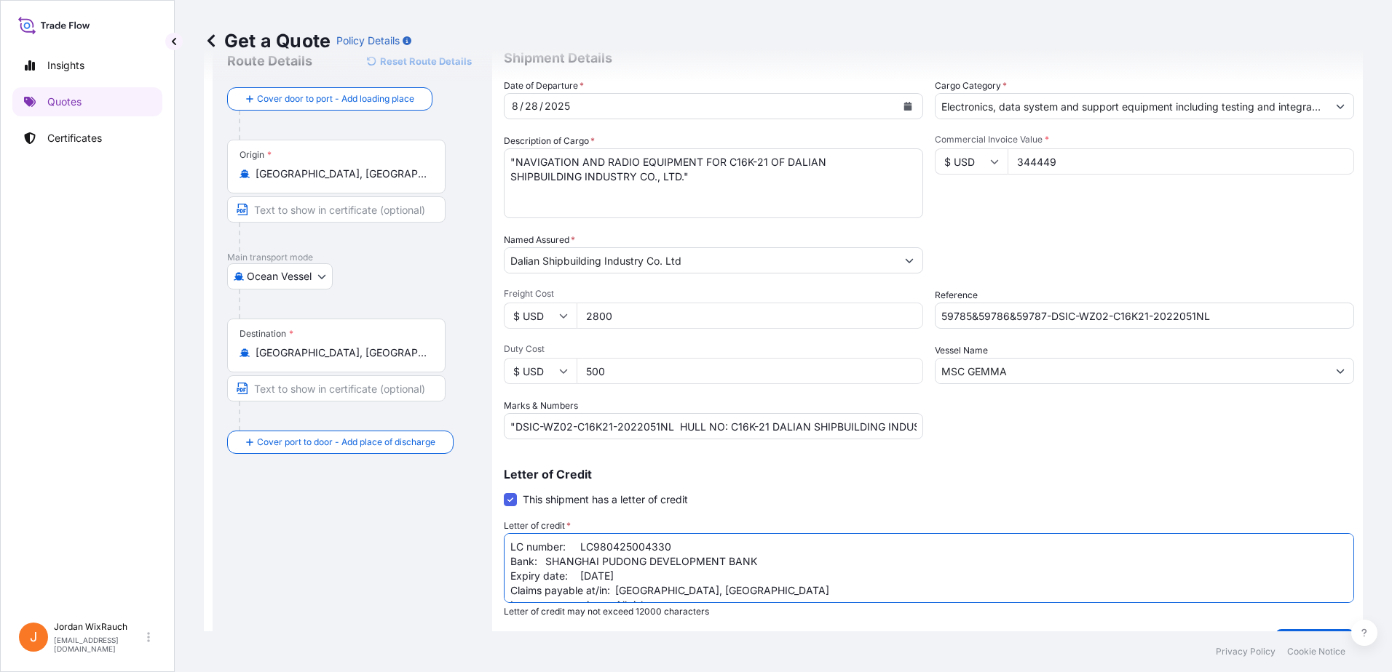
scroll to position [91, 0]
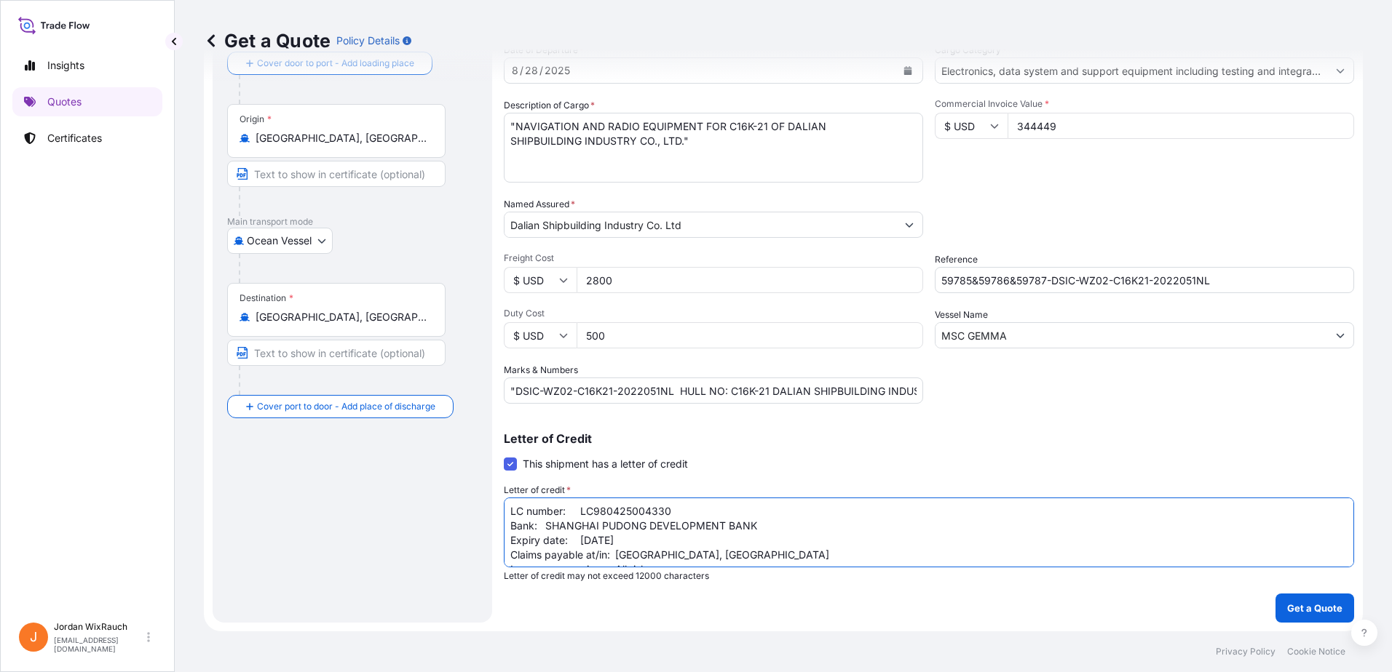
type textarea "LC number: LC980425004330 Bank: SHANGHAI PUDONG DEVELOPMENT BANK Expiry date: […"
drag, startPoint x: 960, startPoint y: 441, endPoint x: 957, endPoint y: 432, distance: 9.2
click at [960, 439] on p "Letter of Credit" at bounding box center [929, 439] width 850 height 12
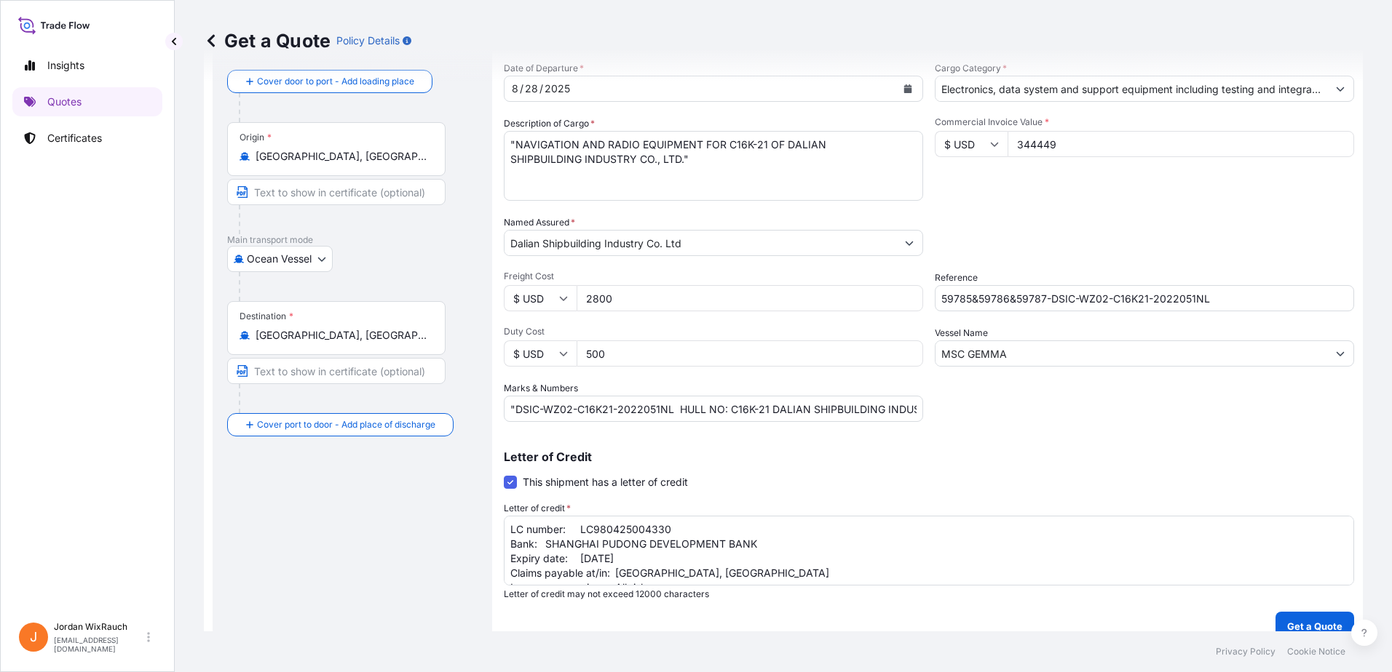
scroll to position [0, 0]
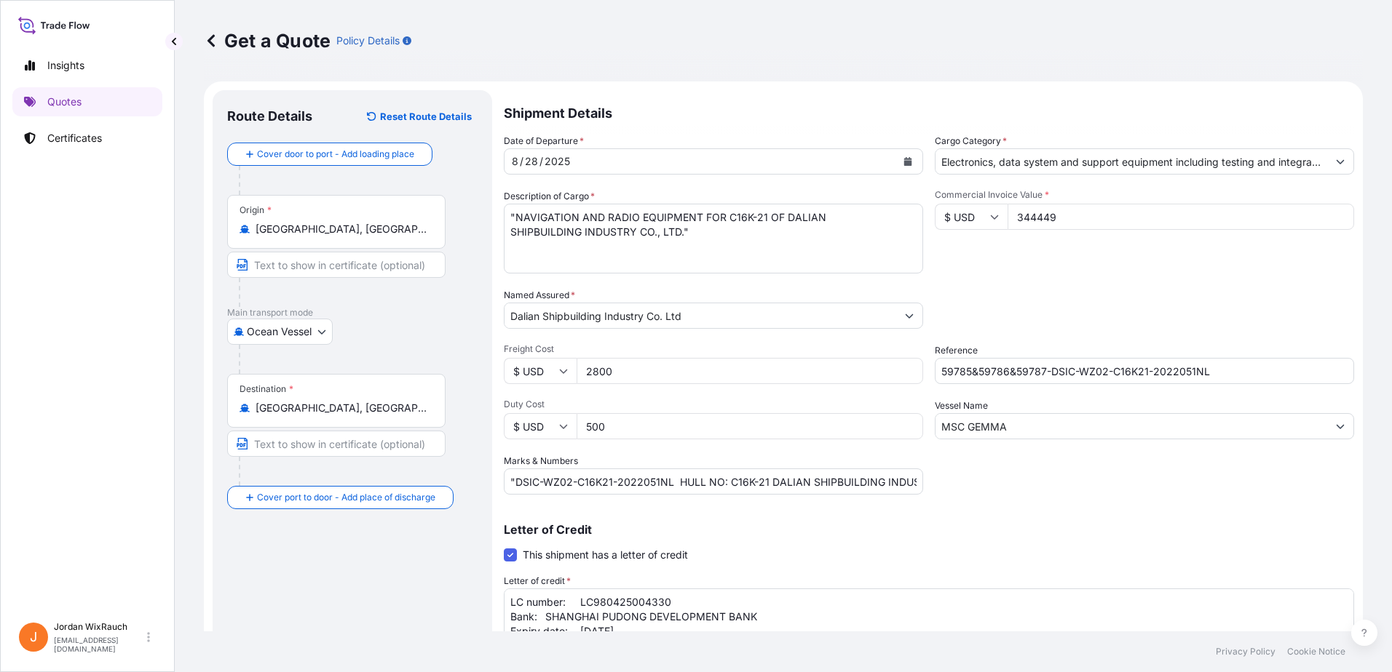
click at [747, 318] on input "Dalian Shipbuilding Industry Co. Ltd" at bounding box center [700, 316] width 392 height 26
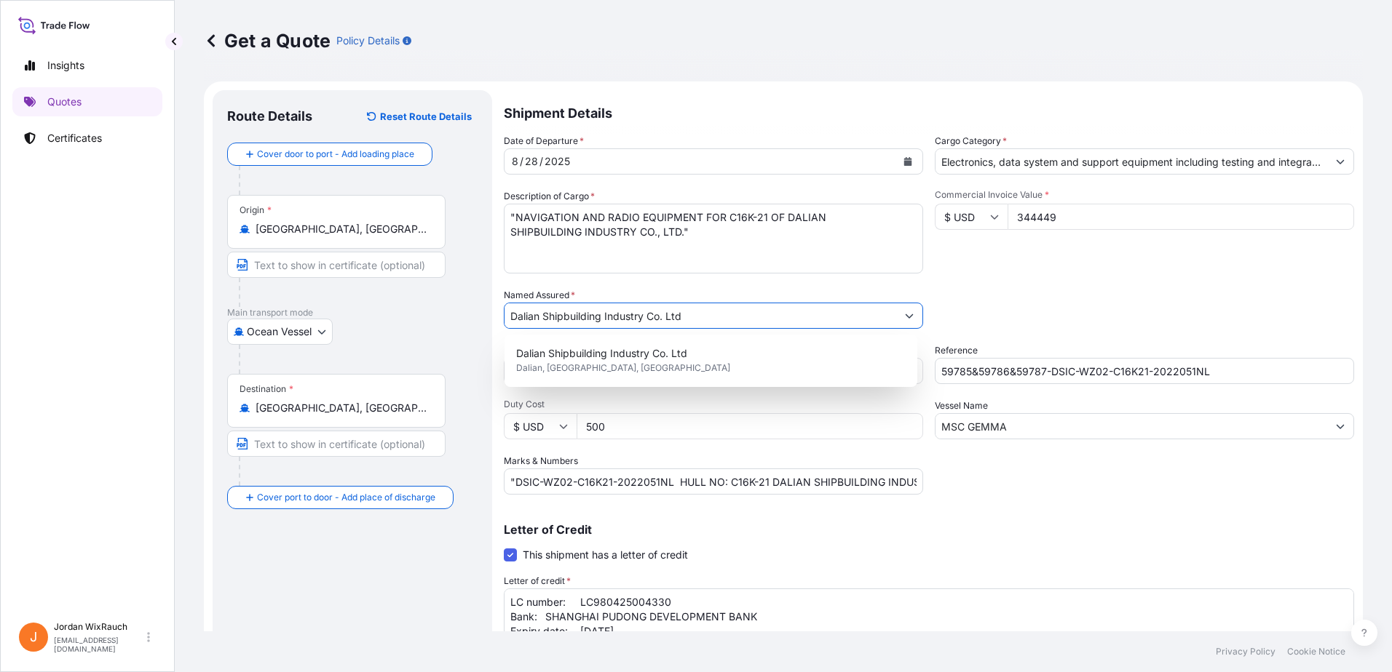
click at [745, 319] on input "Dalian Shipbuilding Industry Co. Ltd" at bounding box center [700, 316] width 392 height 26
click at [1055, 302] on div "Packing Category Type to search a container mode Please select a primary mode o…" at bounding box center [1144, 308] width 419 height 41
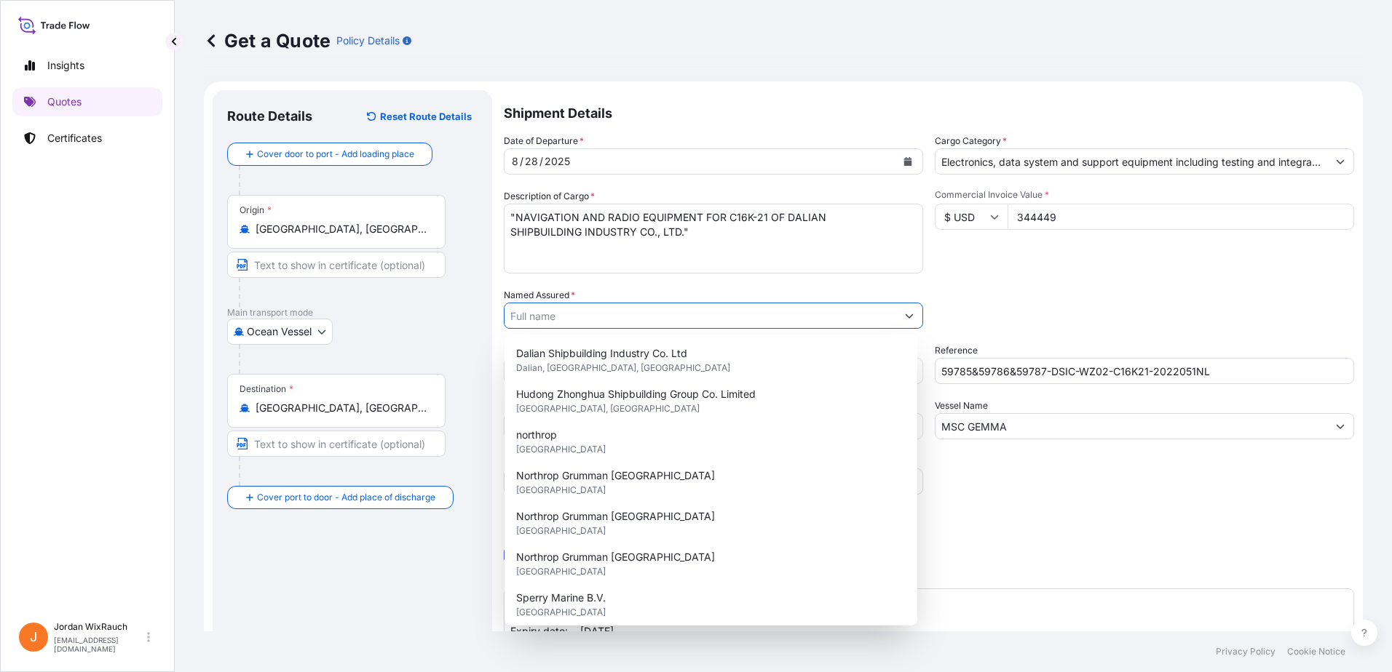
click at [896, 320] on button "Show suggestions" at bounding box center [909, 316] width 26 height 26
click at [685, 603] on div "Sperry Marine B.V. [GEOGRAPHIC_DATA]" at bounding box center [710, 605] width 401 height 41
type input "Sperry Marine B.V."
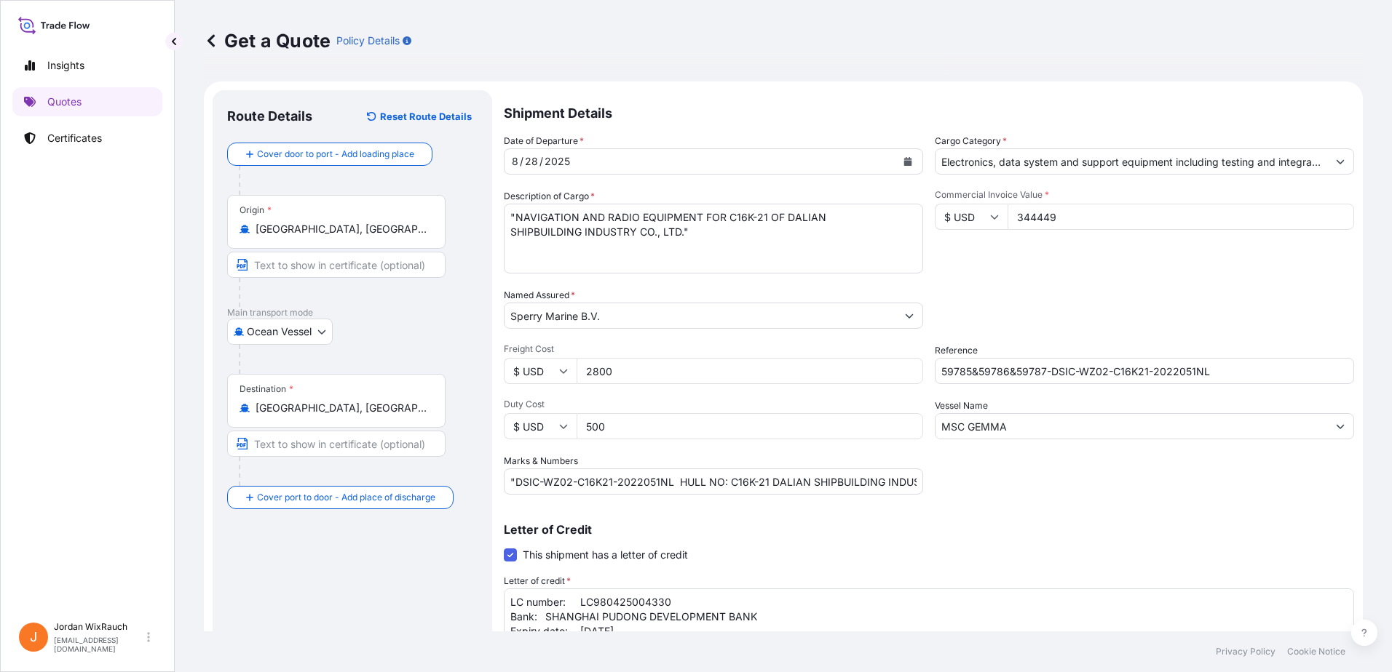
click at [1030, 303] on div "Packing Category Type to search a container mode Please select a primary mode o…" at bounding box center [1144, 308] width 419 height 41
click at [1082, 480] on div "Date of Departure * [DATE] Cargo Category * Electronics, data system and suppor…" at bounding box center [929, 314] width 850 height 361
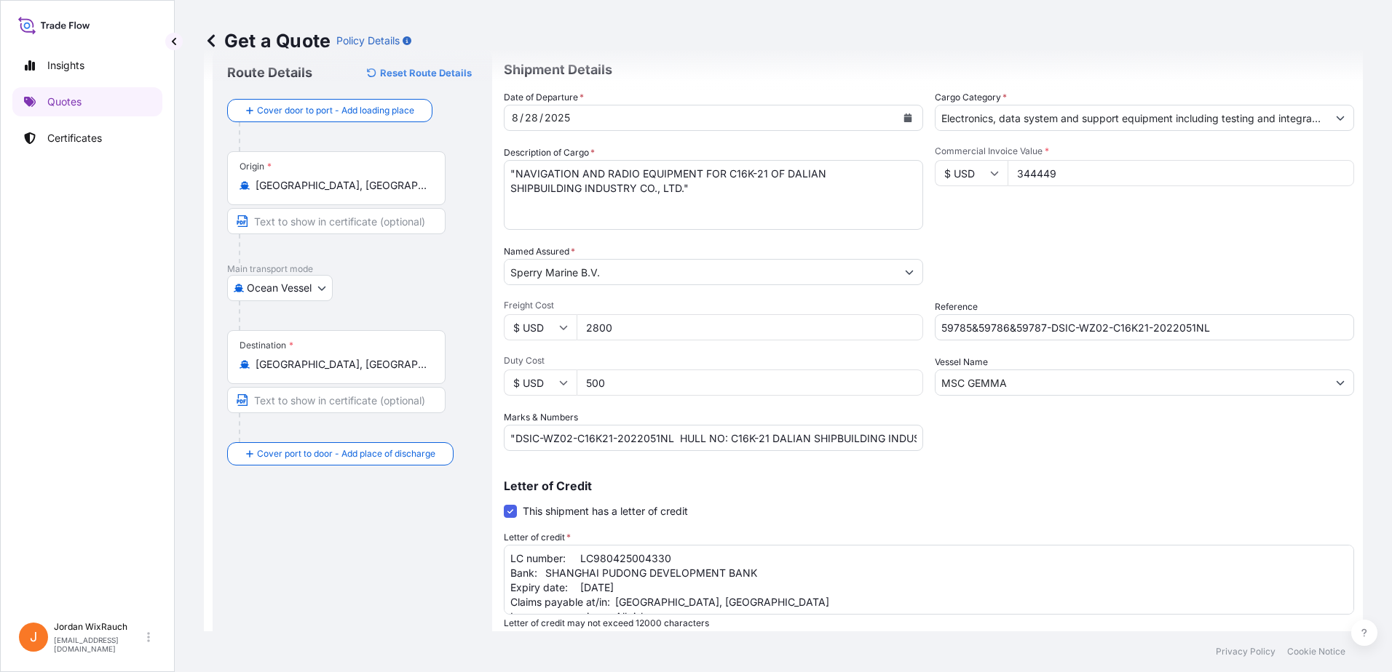
scroll to position [91, 0]
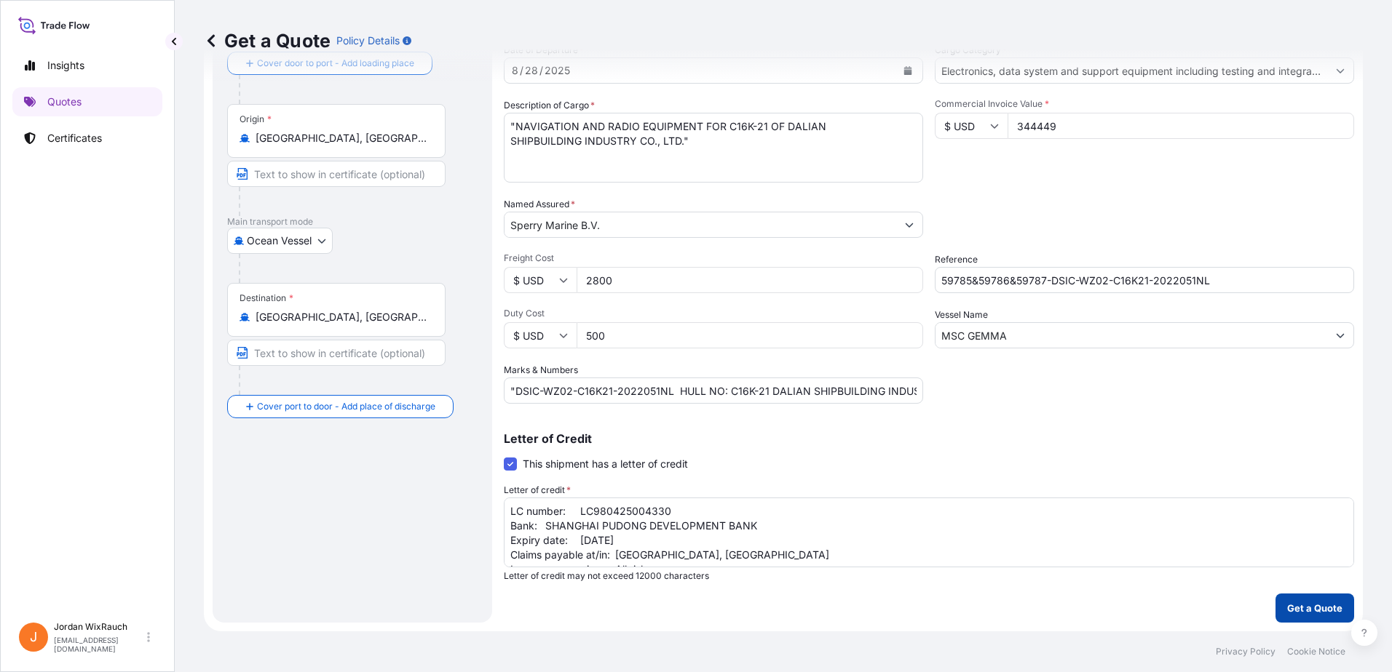
click at [1309, 611] on p "Get a Quote" at bounding box center [1314, 608] width 55 height 15
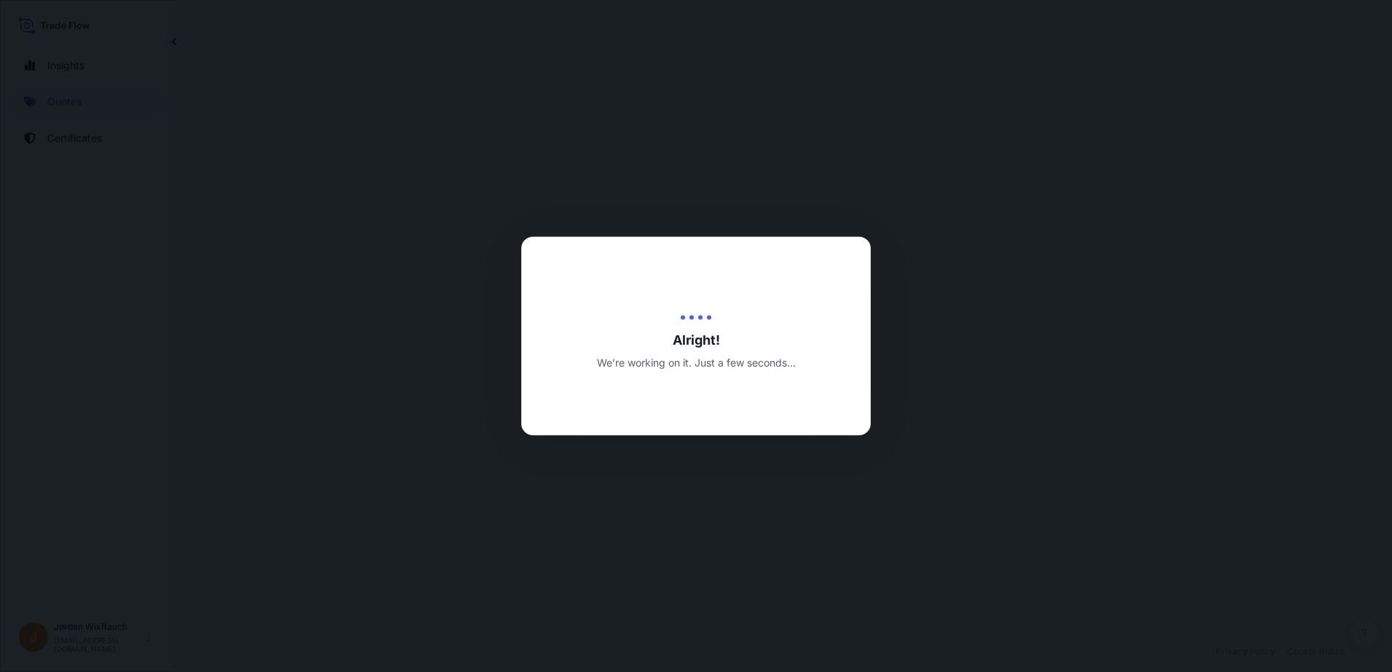
select select "Ocean Vessel"
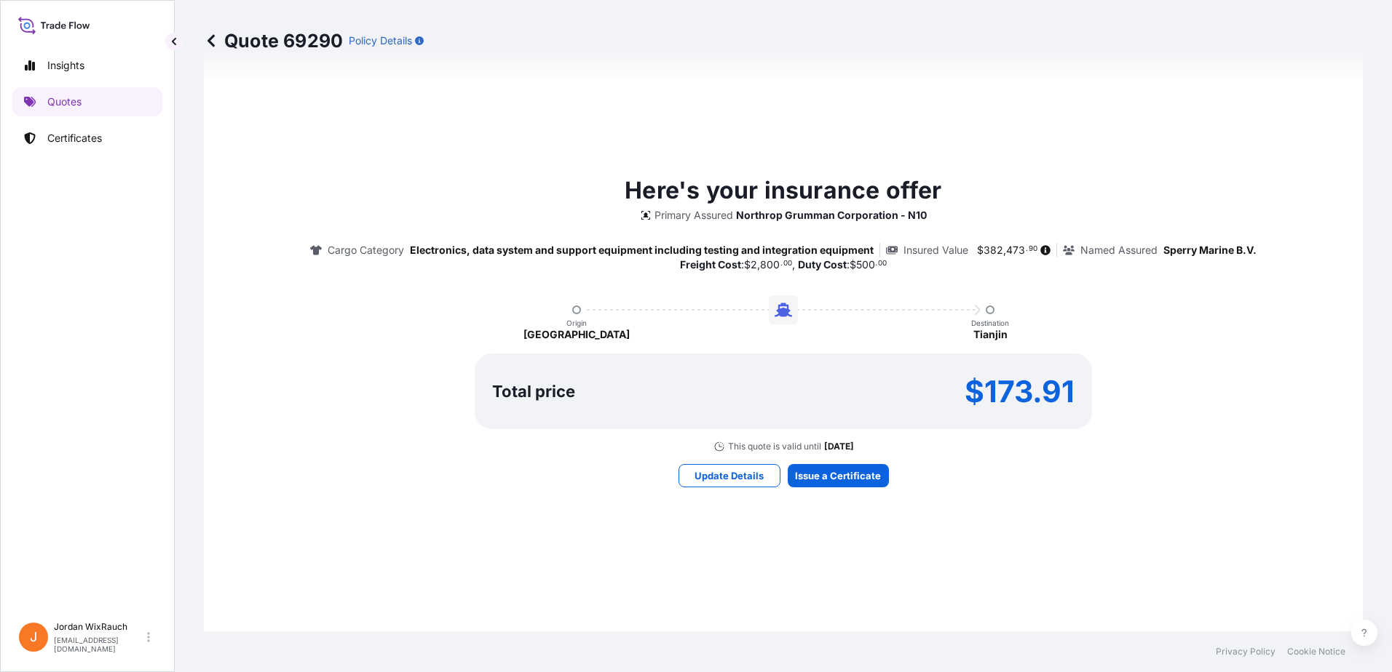
scroll to position [1028, 0]
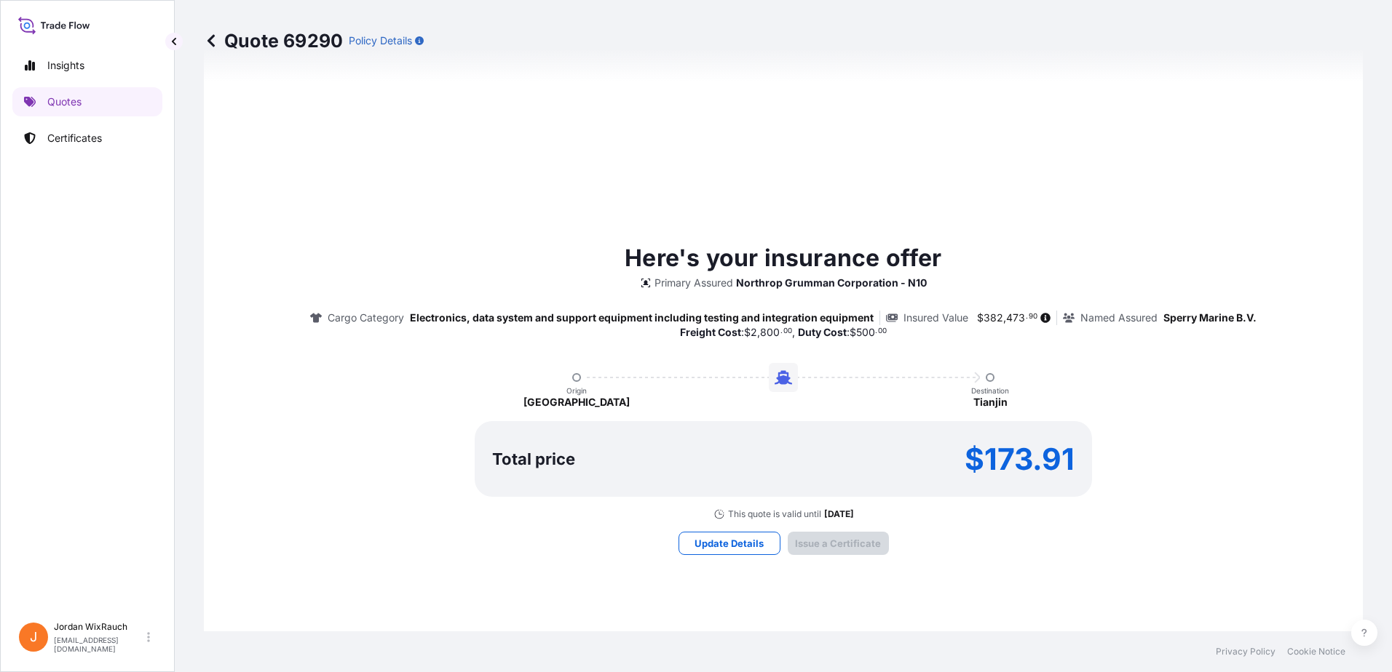
type input "[DATE]"
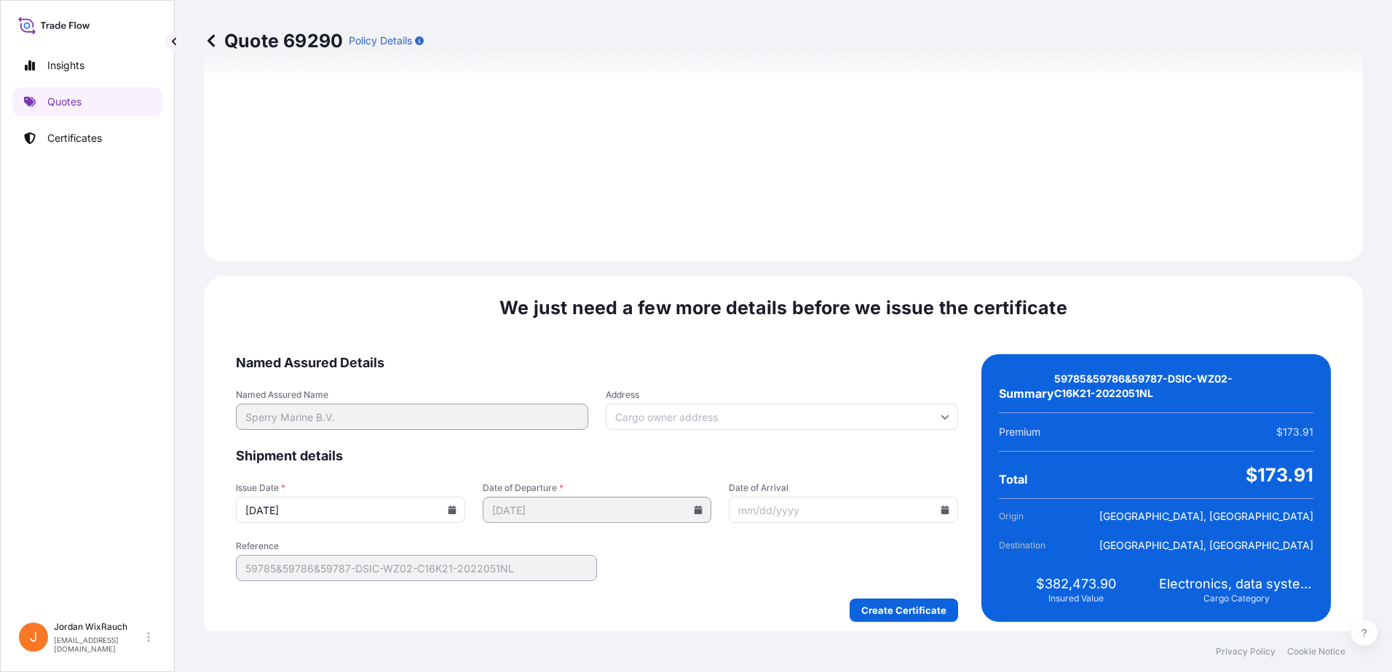
scroll to position [1865, 0]
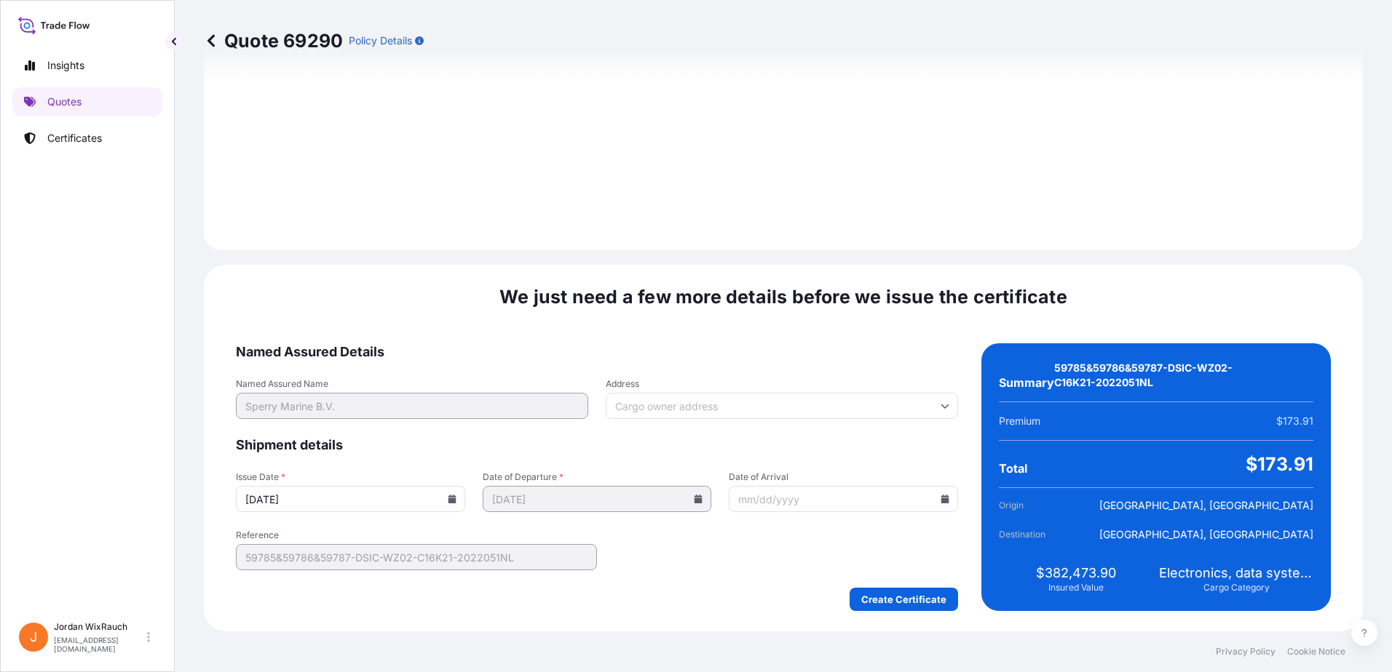
click at [968, 440] on div "Named Assured Details Named Assured Name Sperry Marine B.V. Address Shipment de…" at bounding box center [783, 478] width 1095 height 268
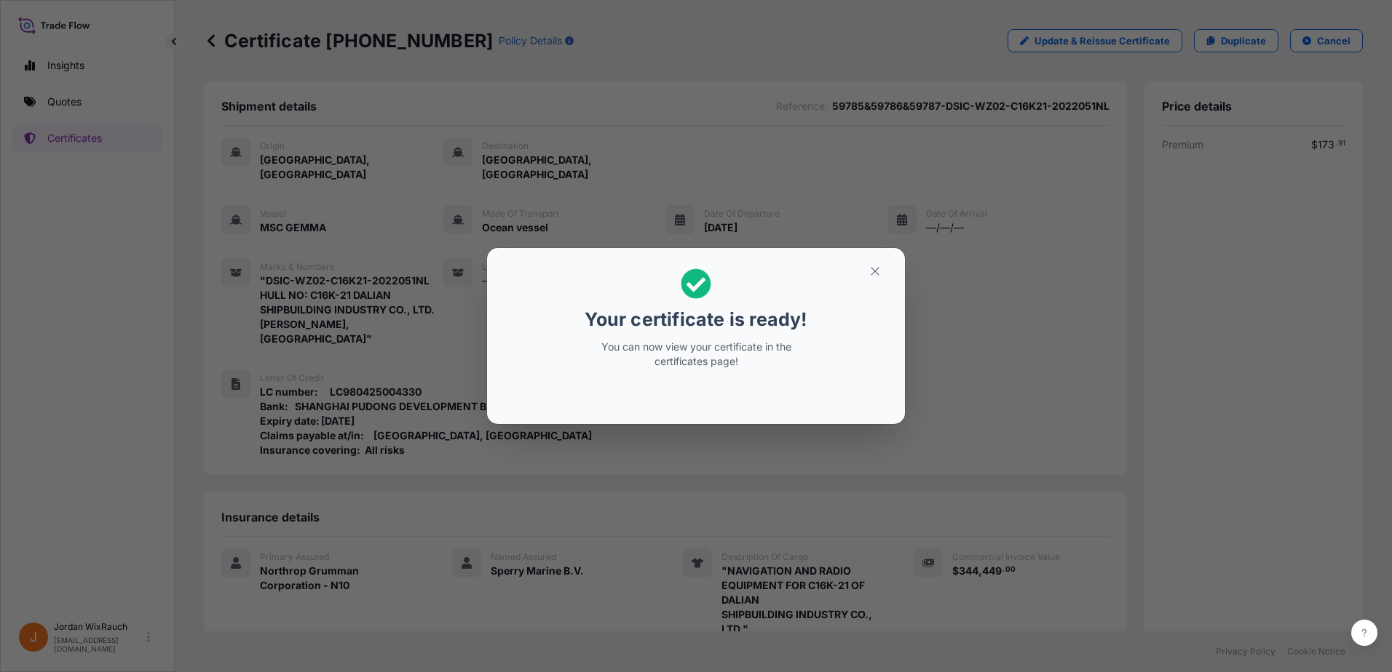
click at [1050, 313] on div "Your certificate is ready! You can now view your certificate in the certificate…" at bounding box center [696, 336] width 1392 height 672
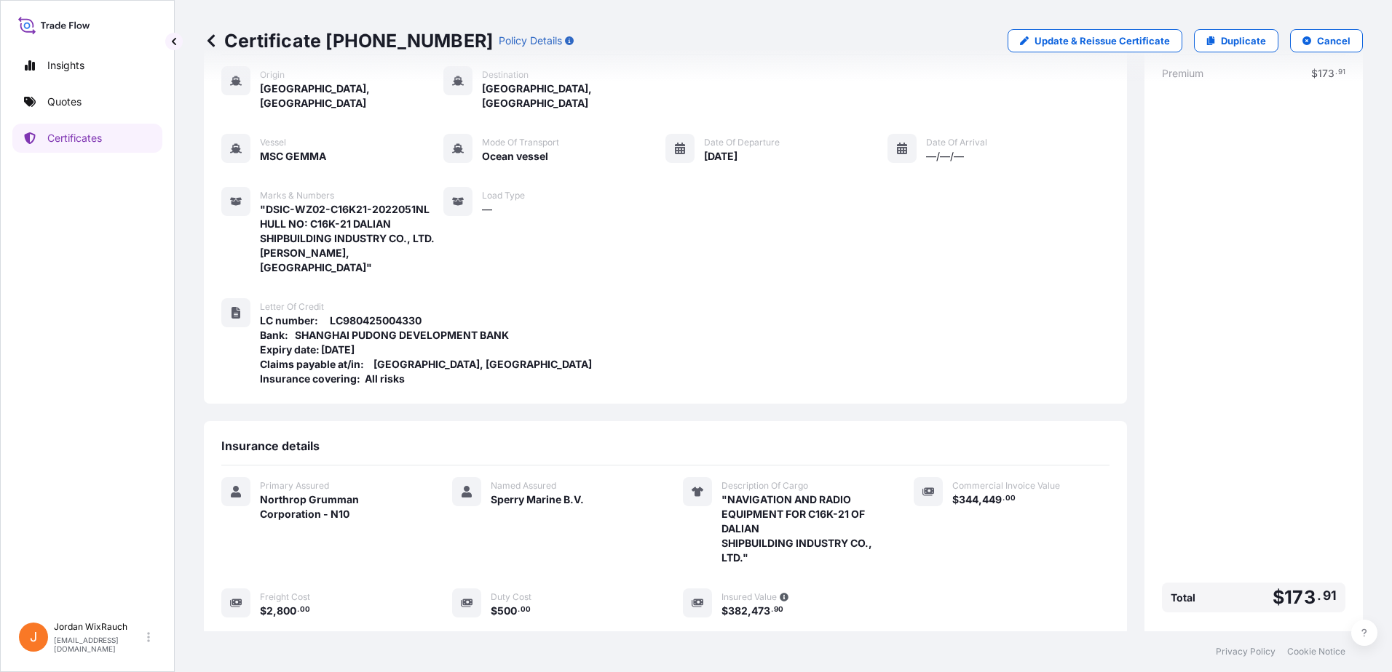
scroll to position [215, 0]
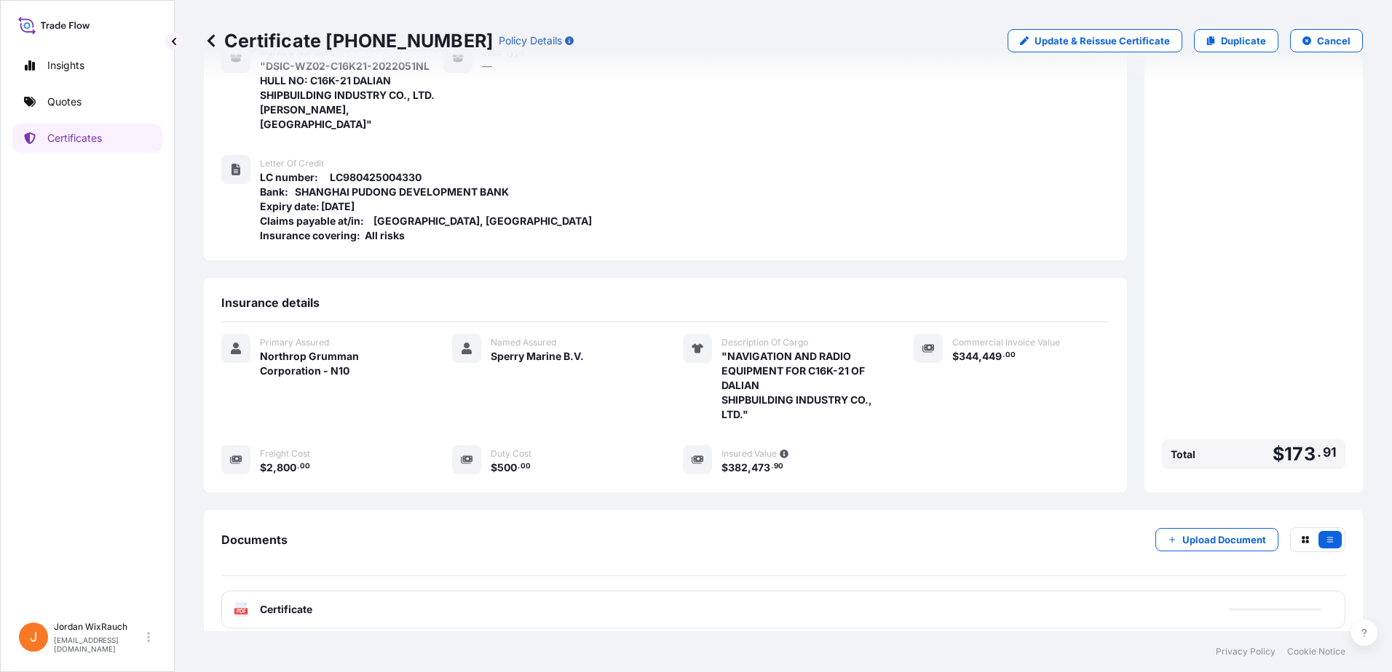
click at [507, 595] on div "PDF Certificate" at bounding box center [783, 610] width 1124 height 38
click at [389, 575] on div "Documents Upload Document PDF Certificate [DATE]" at bounding box center [783, 578] width 1124 height 101
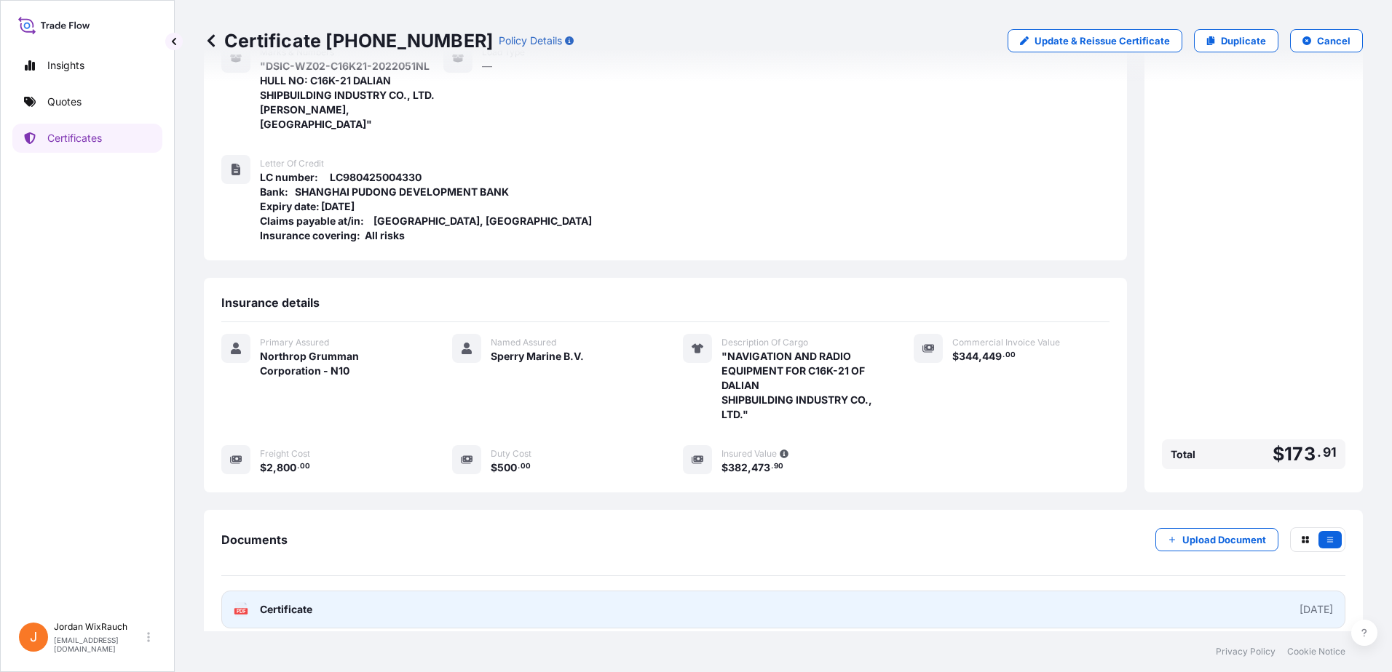
click at [387, 591] on link "PDF Certificate [DATE]" at bounding box center [783, 610] width 1124 height 38
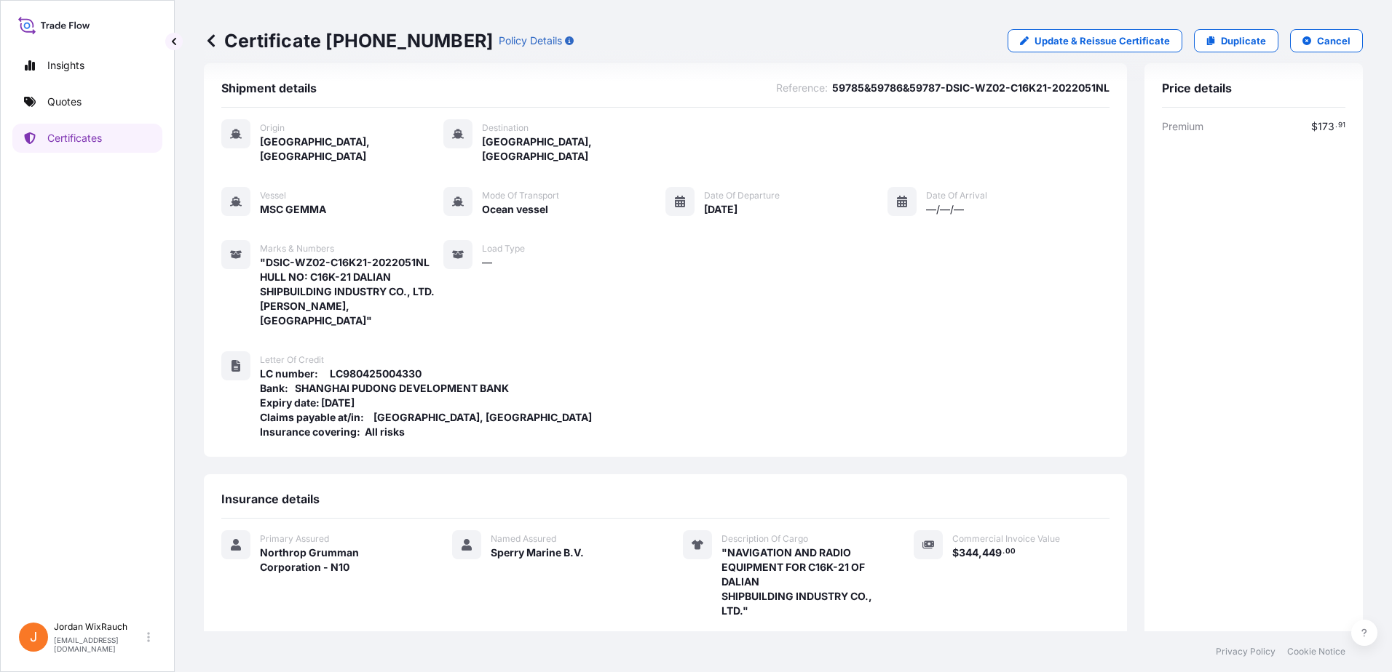
scroll to position [0, 0]
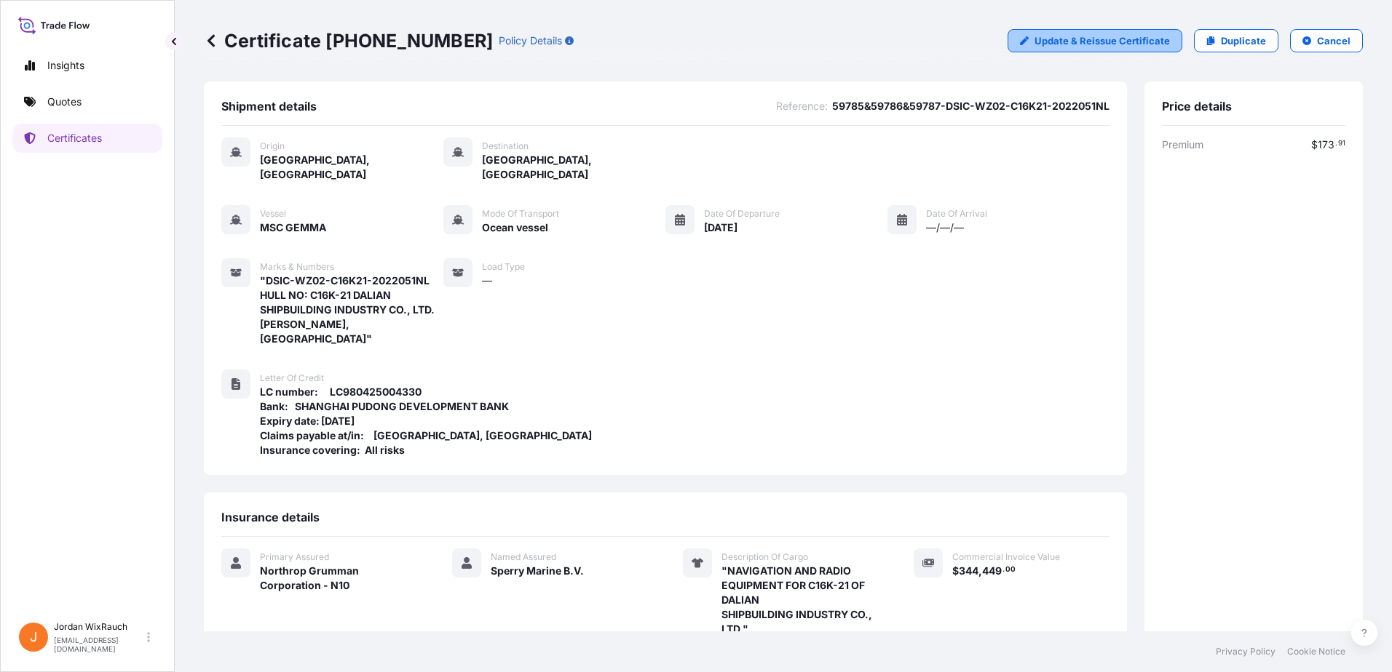
click at [1062, 34] on p "Update & Reissue Certificate" at bounding box center [1101, 40] width 135 height 15
select select "Ocean Vessel"
select select "32055"
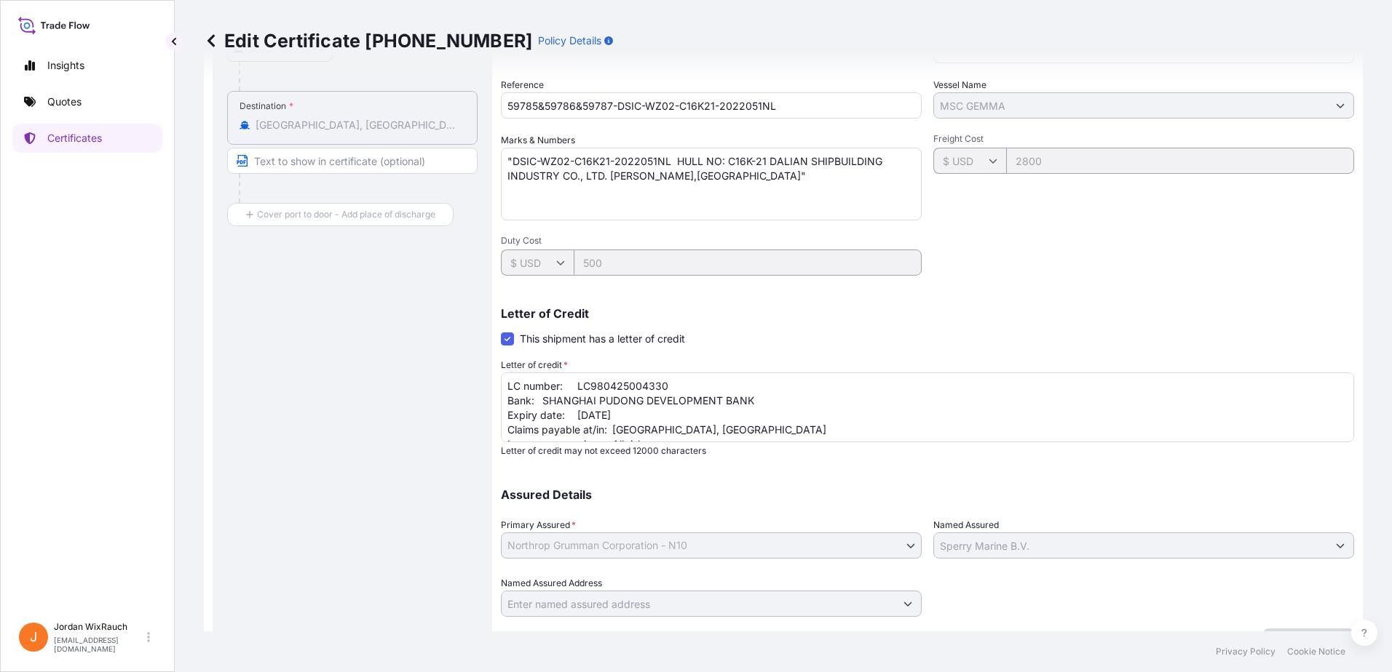
scroll to position [362, 0]
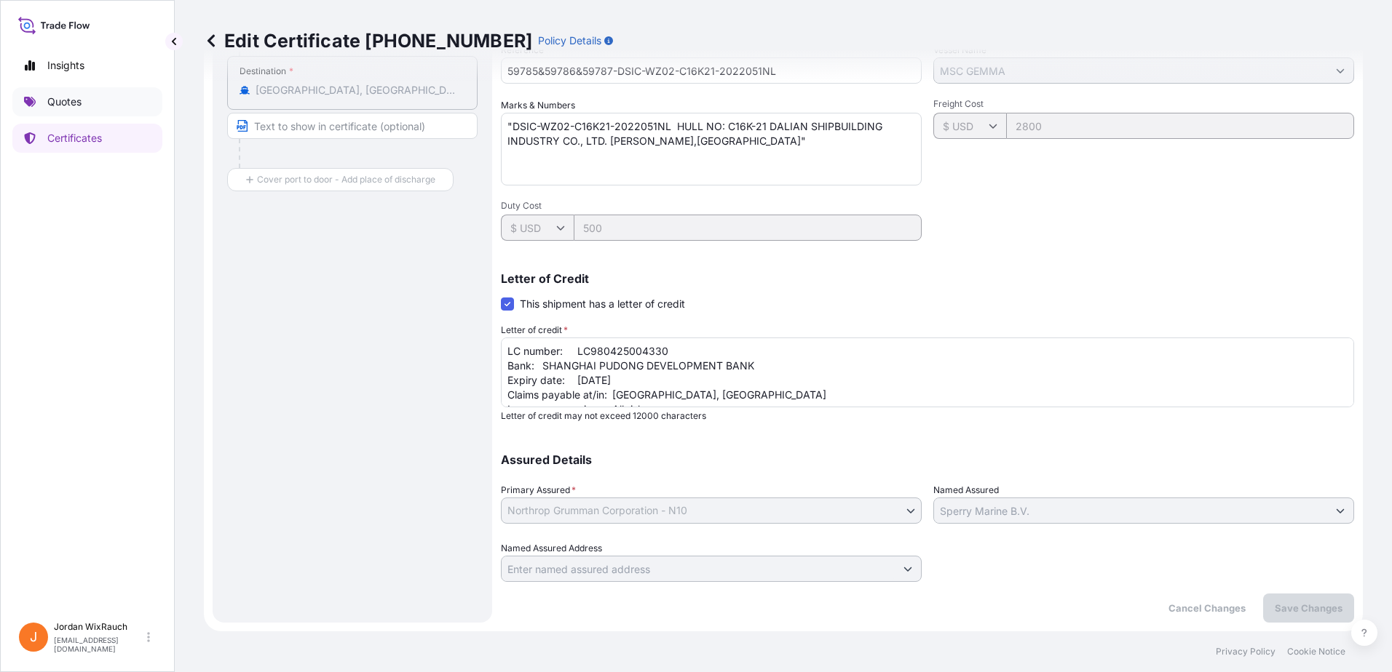
click at [114, 103] on link "Quotes" at bounding box center [87, 101] width 150 height 29
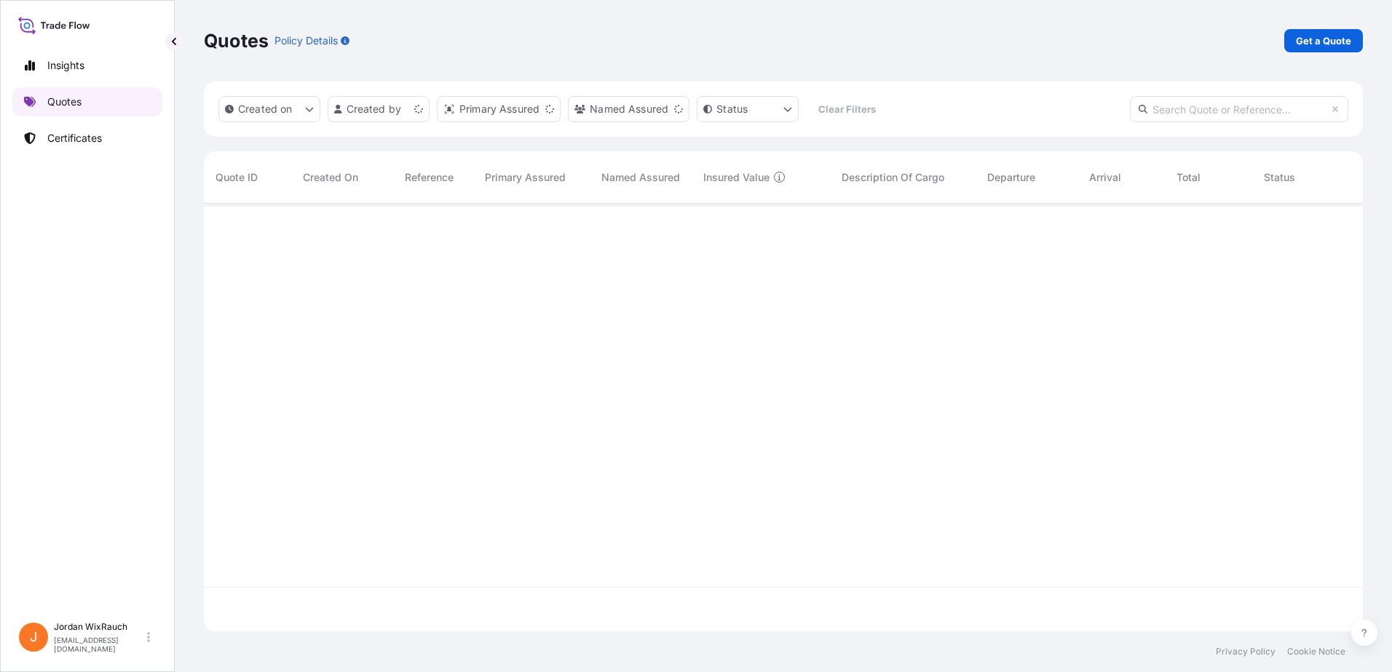
scroll to position [425, 1148]
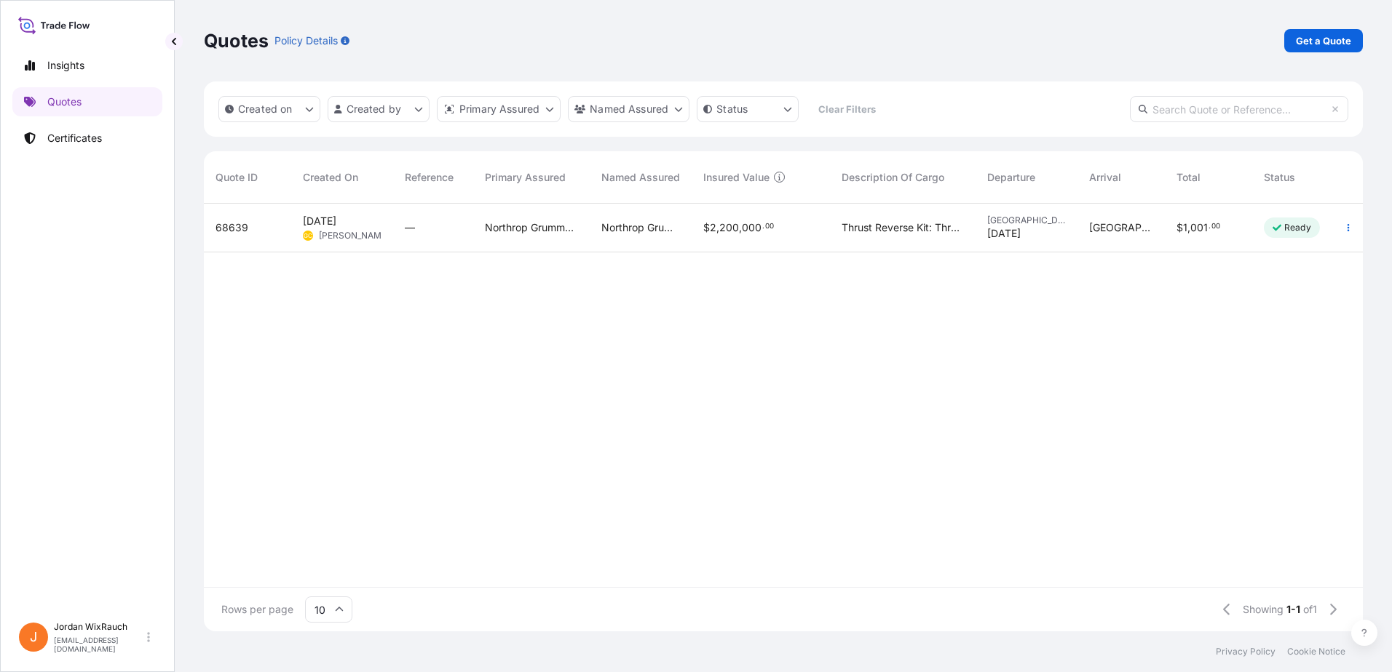
click at [1350, 42] on p "Get a Quote" at bounding box center [1322, 40] width 55 height 15
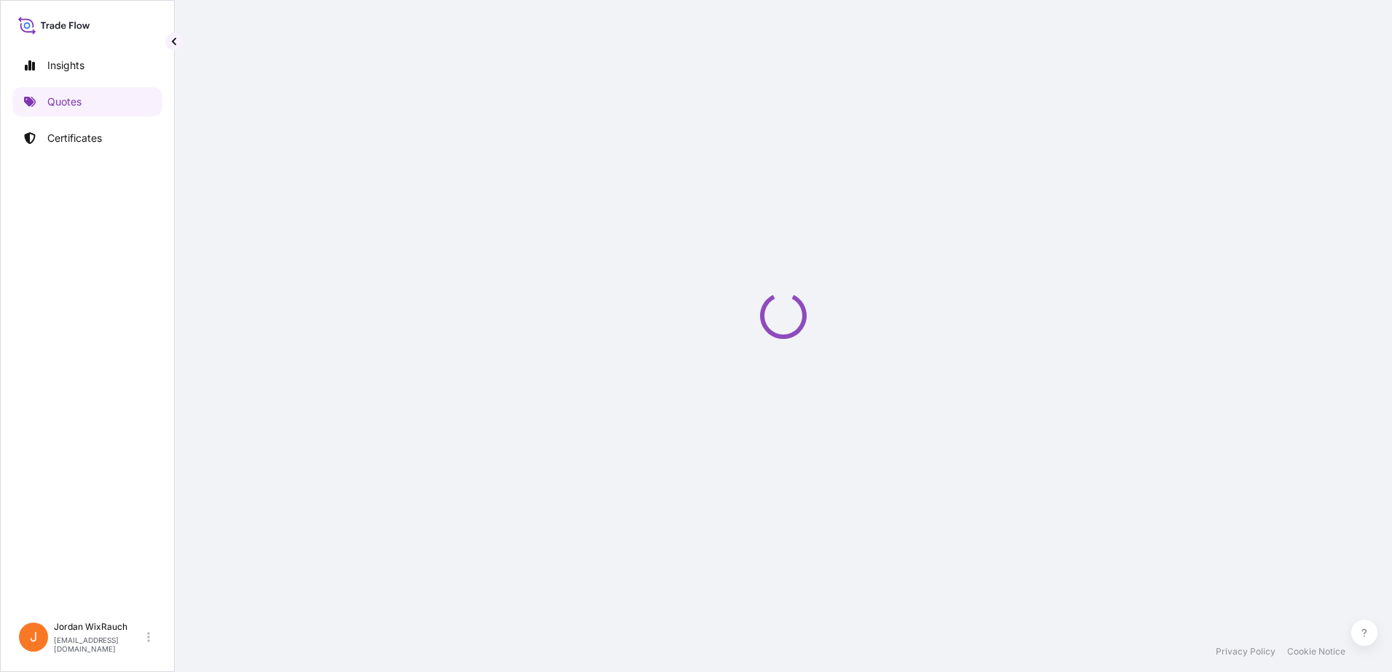
select select "Ocean Vessel"
select select "2025"
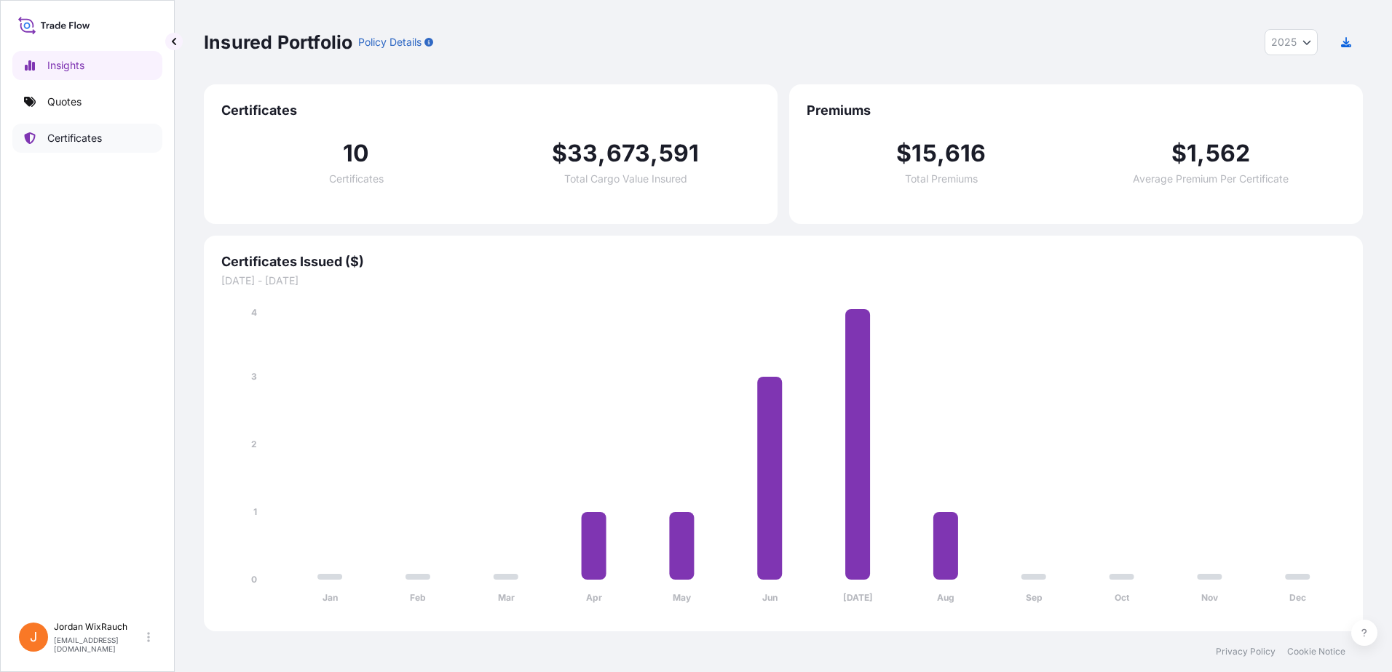
click at [84, 143] on p "Certificates" at bounding box center [74, 138] width 55 height 15
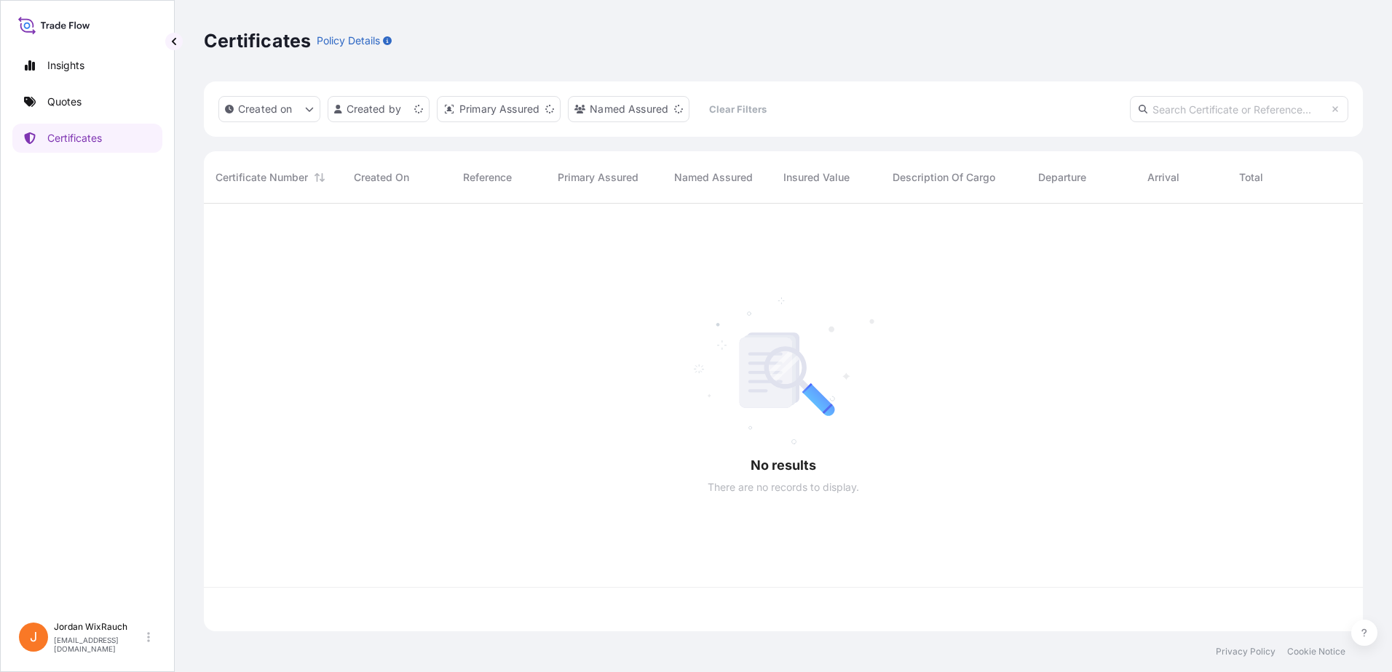
scroll to position [425, 1148]
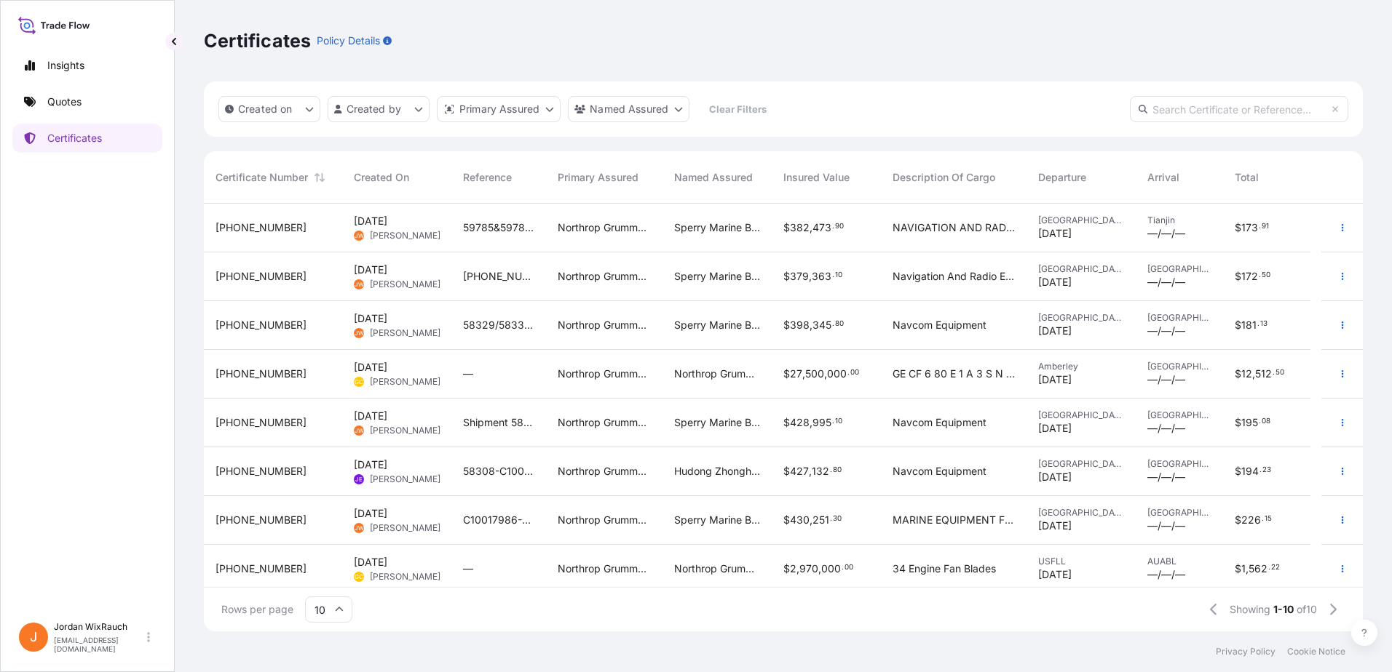
click at [445, 224] on div "[DATE] [PERSON_NAME]" at bounding box center [396, 228] width 109 height 49
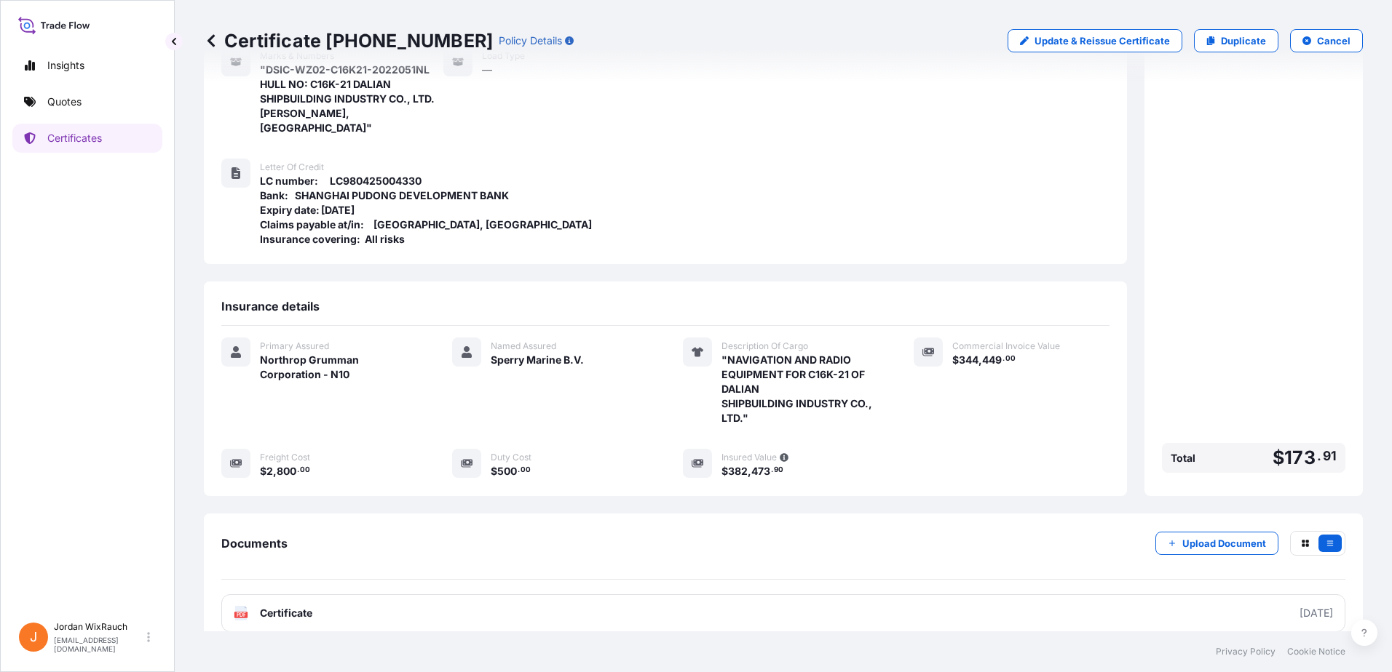
scroll to position [215, 0]
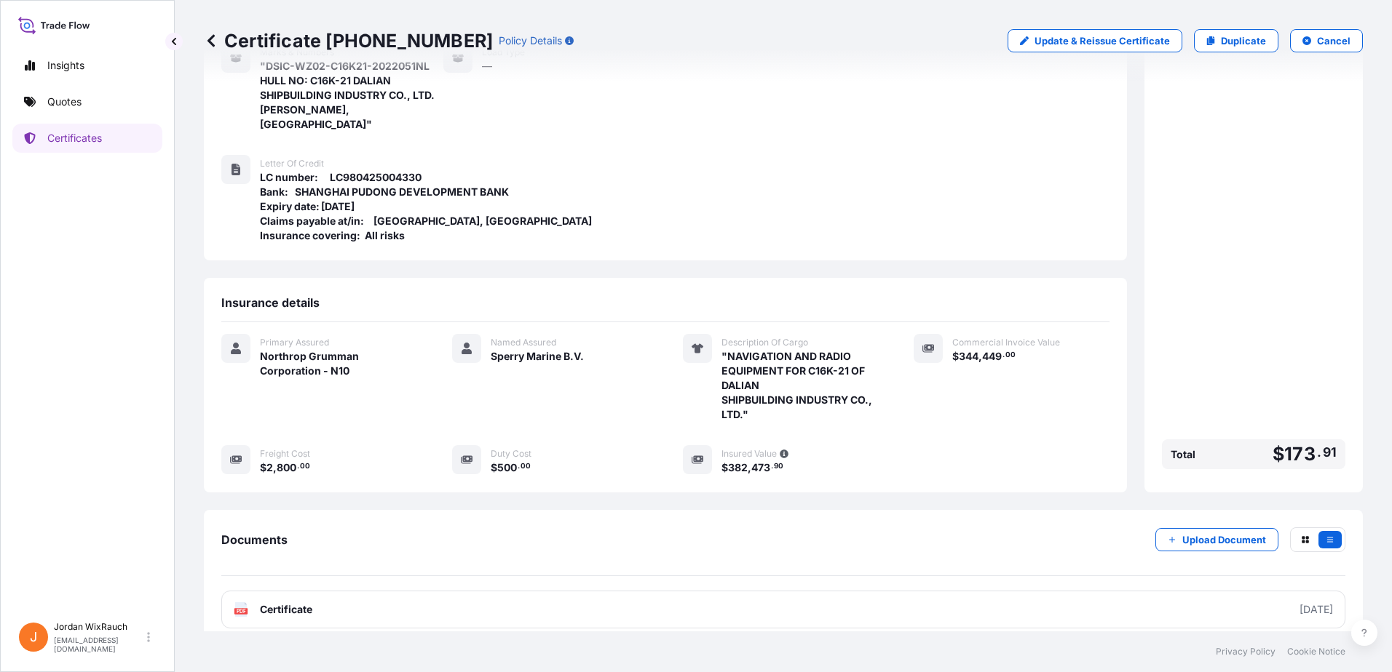
click at [231, 343] on icon at bounding box center [236, 349] width 12 height 12
click at [250, 335] on div at bounding box center [235, 348] width 29 height 29
click at [325, 349] on span "Northrop Grumman Corporation - N10" at bounding box center [338, 363] width 157 height 29
click at [231, 343] on icon at bounding box center [236, 349] width 12 height 12
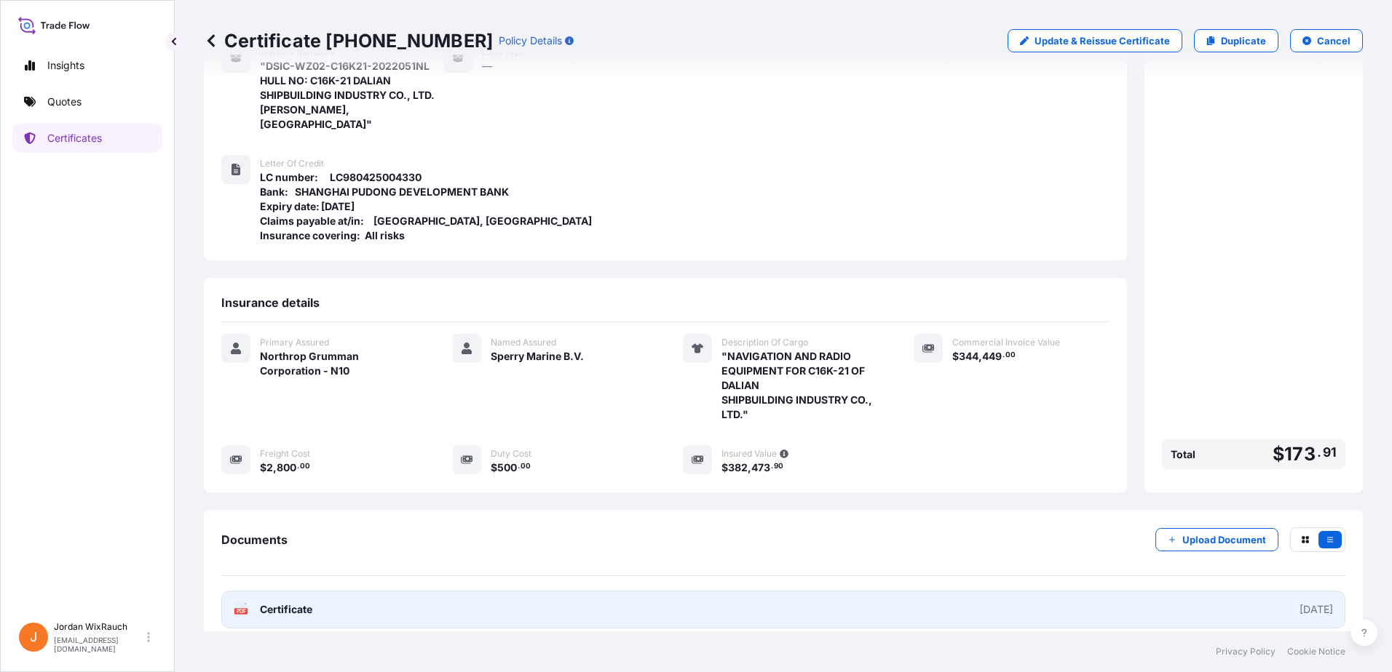
click at [438, 591] on link "PDF Certificate [DATE]" at bounding box center [783, 610] width 1124 height 38
